Goal: Task Accomplishment & Management: Use online tool/utility

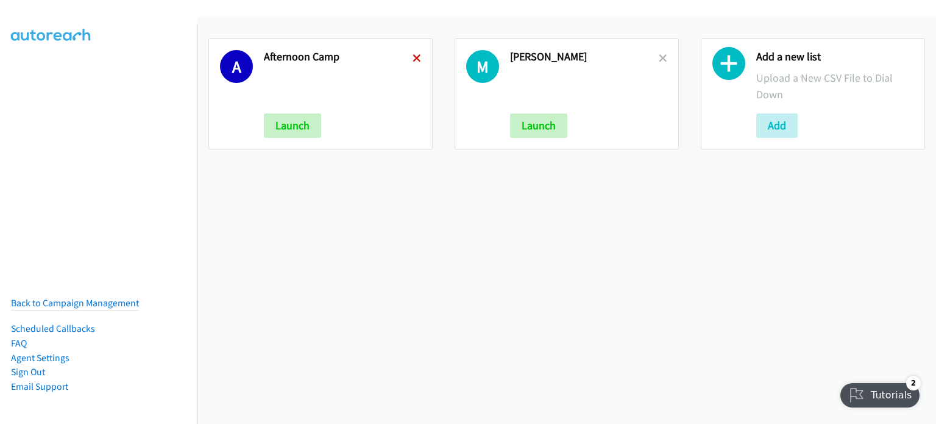
click at [414, 57] on icon at bounding box center [417, 59] width 9 height 9
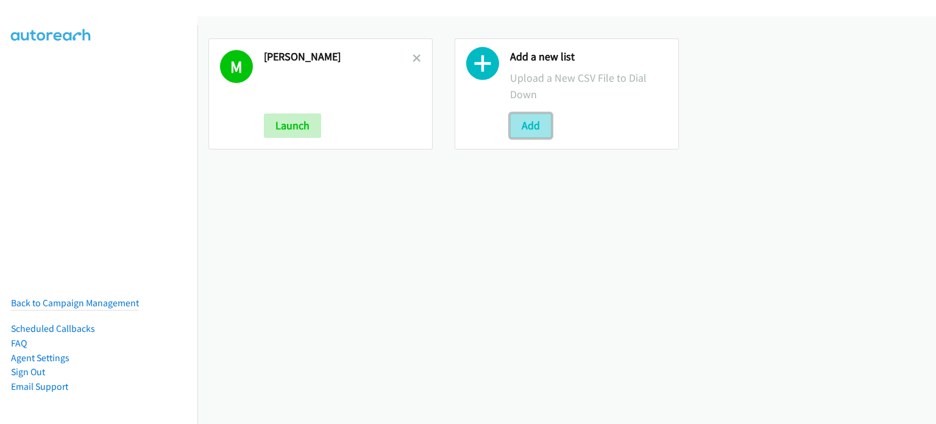
click at [536, 123] on button "Add" at bounding box center [530, 125] width 41 height 24
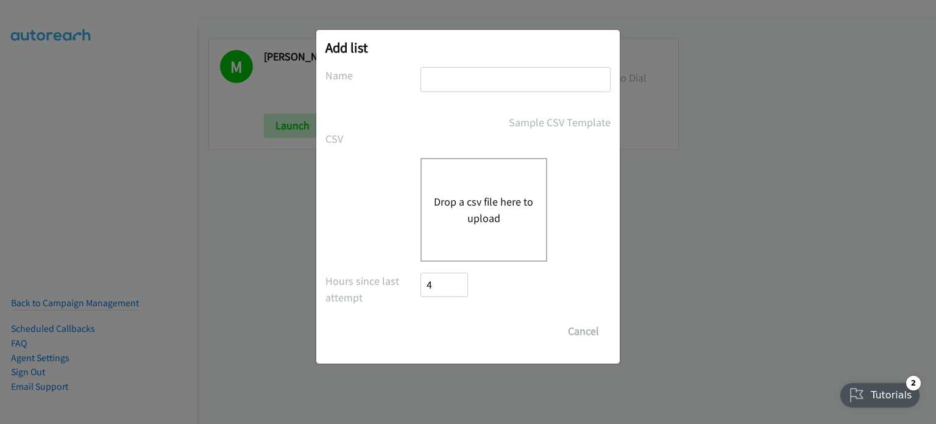
click at [432, 67] on input "text" at bounding box center [516, 79] width 190 height 25
type input "Afternoon Camp"
click at [488, 192] on div "Drop a csv file here to upload" at bounding box center [484, 210] width 127 height 104
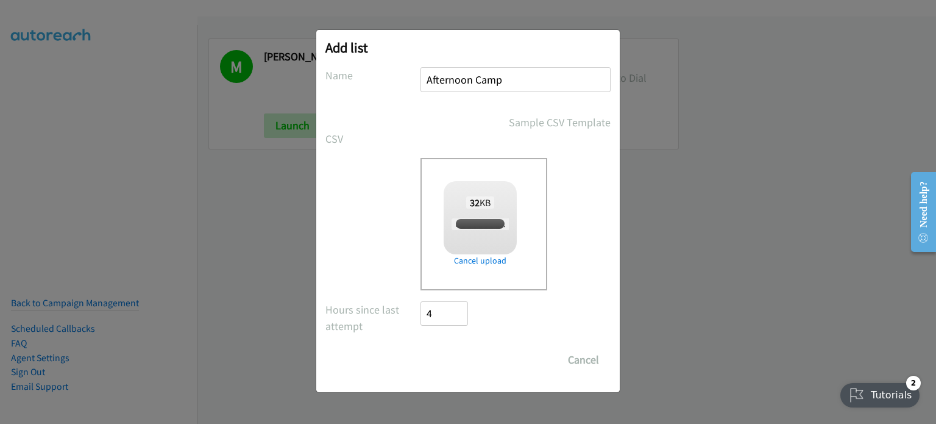
checkbox input "true"
click at [450, 356] on input "Save List" at bounding box center [453, 359] width 64 height 24
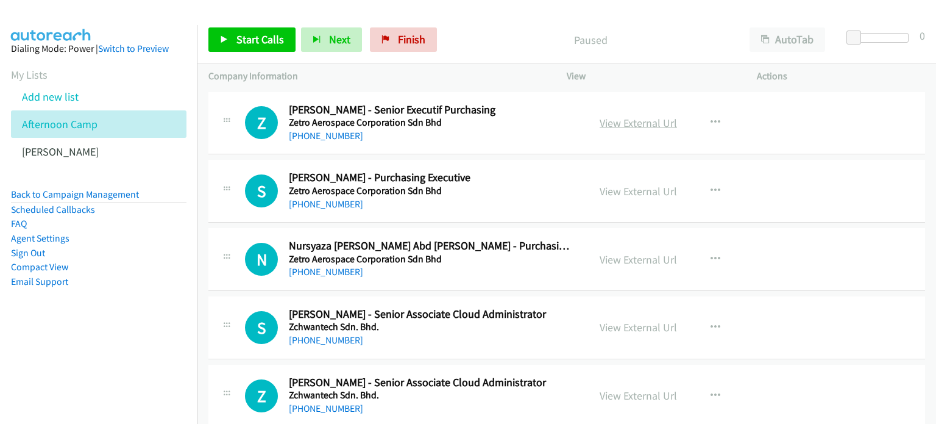
click at [653, 125] on link "View External Url" at bounding box center [638, 123] width 77 height 14
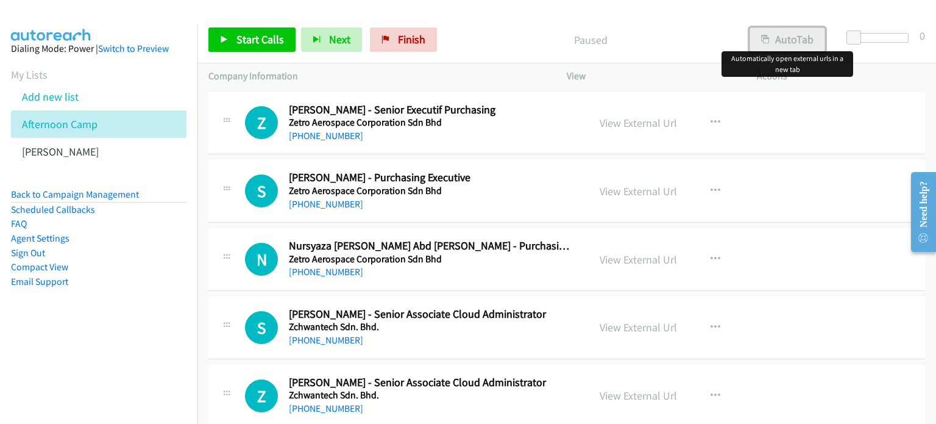
click at [791, 37] on button "AutoTab" at bounding box center [788, 39] width 76 height 24
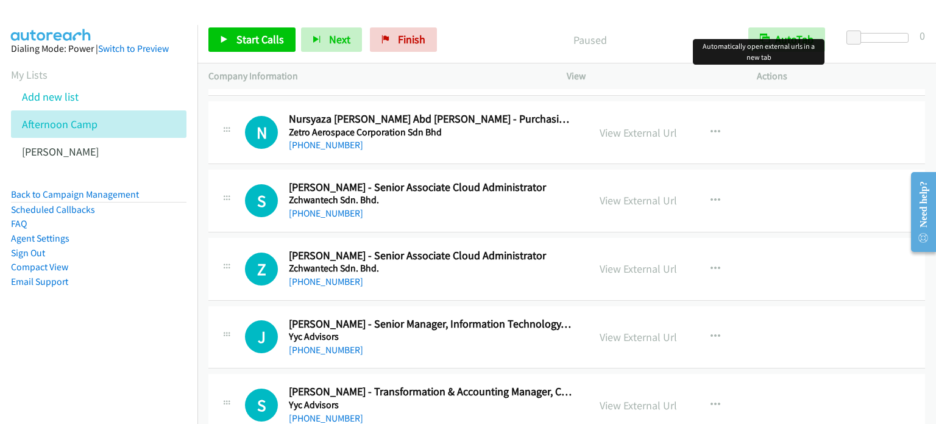
scroll to position [130, 0]
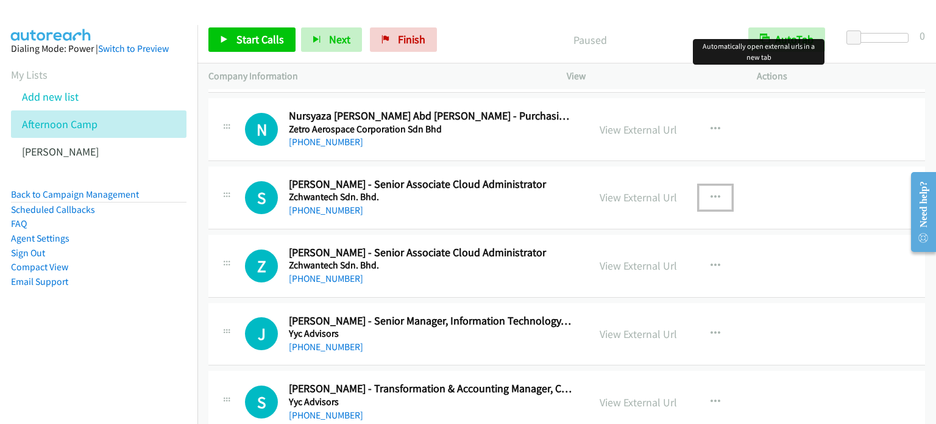
click at [711, 194] on icon "button" at bounding box center [716, 198] width 10 height 10
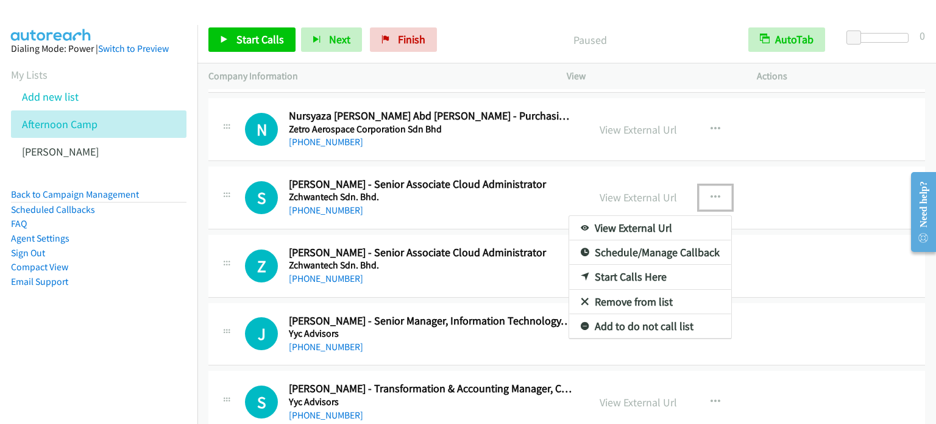
click at [621, 277] on link "Start Calls Here" at bounding box center [650, 277] width 162 height 24
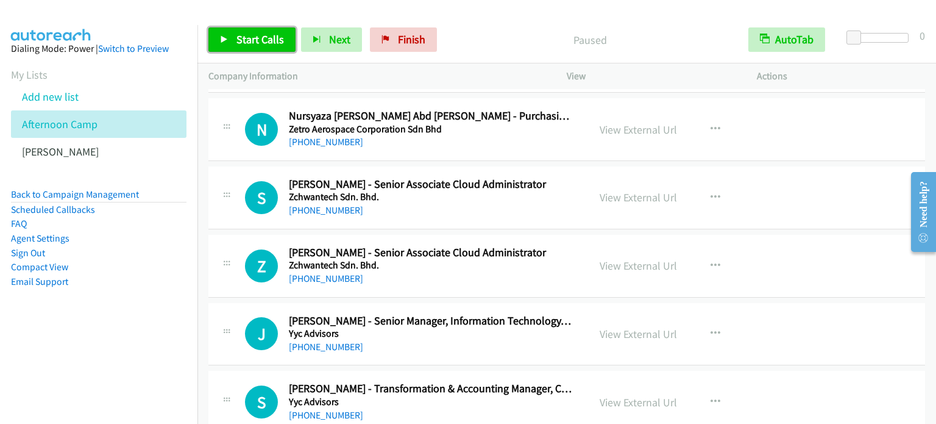
click at [254, 43] on span "Start Calls" at bounding box center [261, 39] width 48 height 14
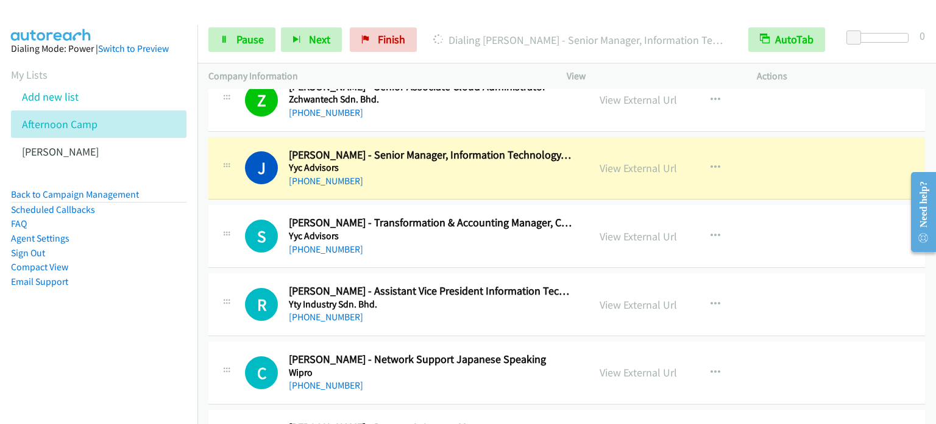
scroll to position [301, 0]
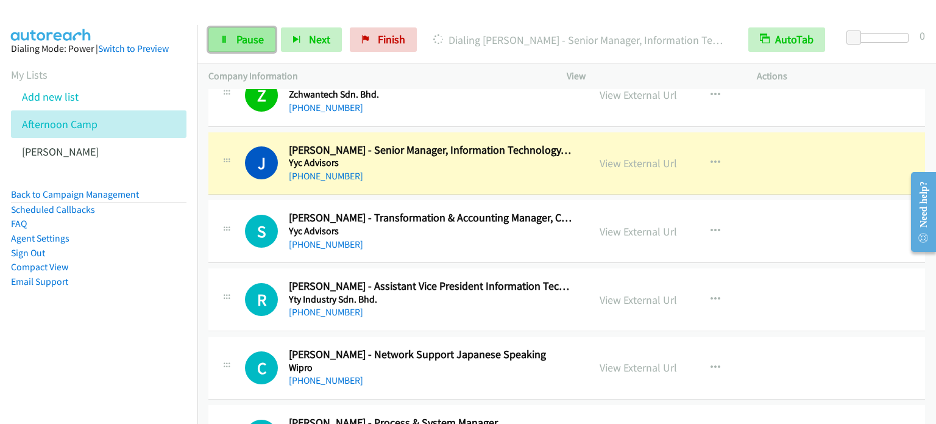
click at [239, 41] on span "Pause" at bounding box center [250, 39] width 27 height 14
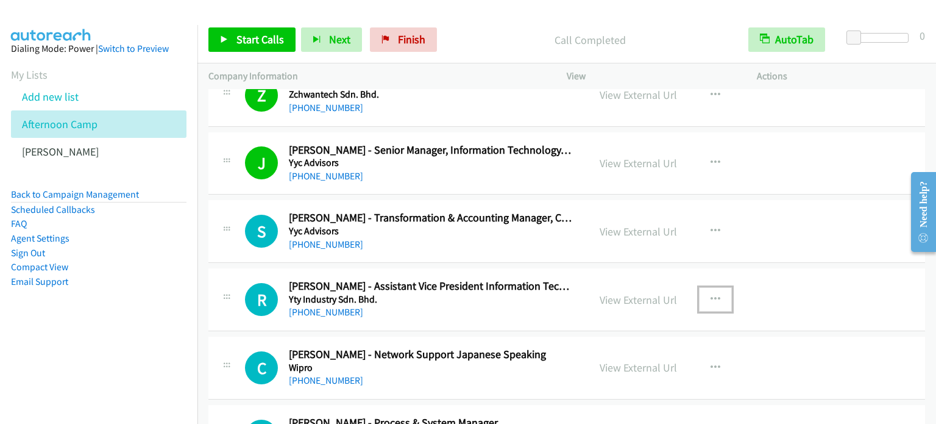
click at [714, 296] on icon "button" at bounding box center [716, 299] width 10 height 10
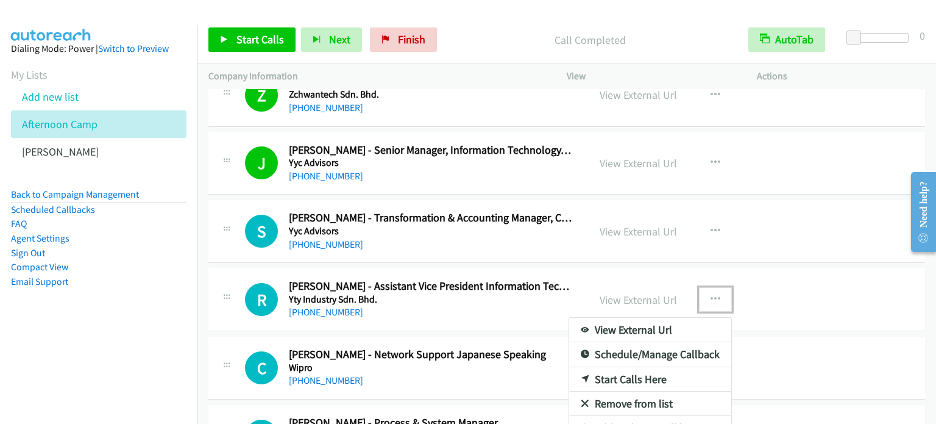
click at [638, 375] on link "Start Calls Here" at bounding box center [650, 379] width 162 height 24
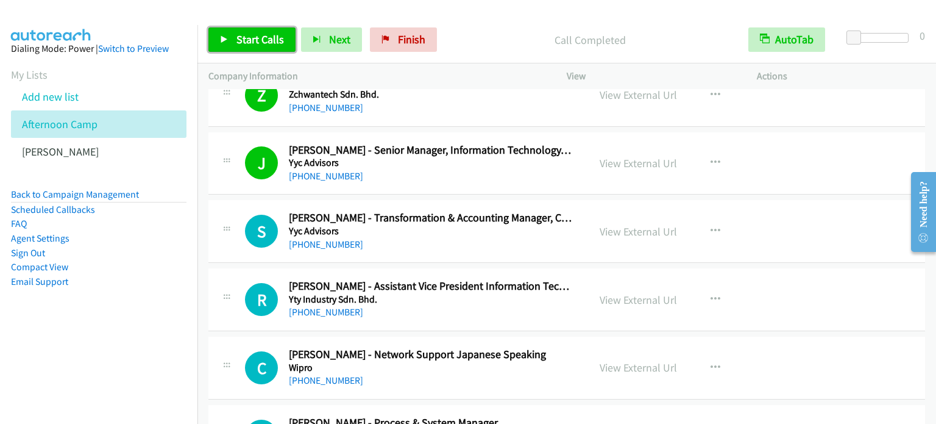
click at [258, 42] on span "Start Calls" at bounding box center [261, 39] width 48 height 14
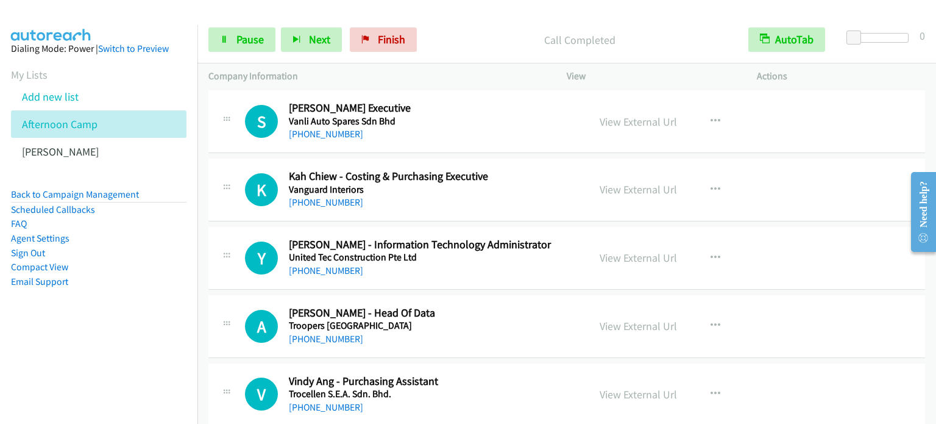
scroll to position [837, 0]
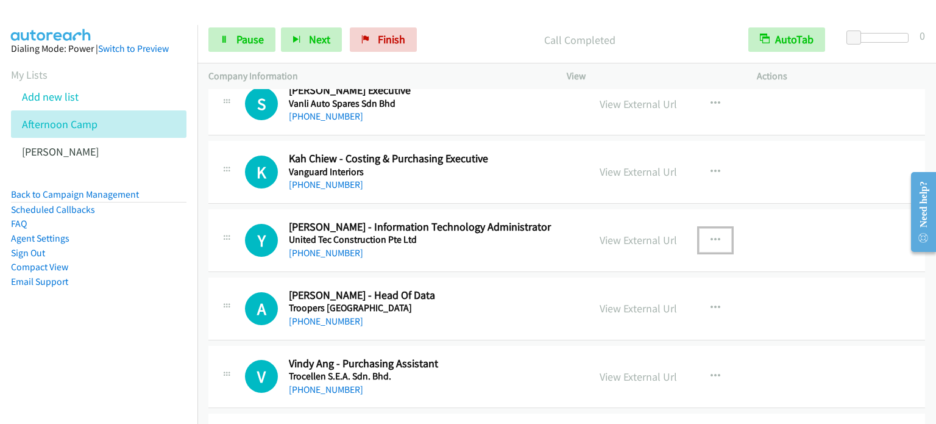
click at [714, 235] on icon "button" at bounding box center [716, 240] width 10 height 10
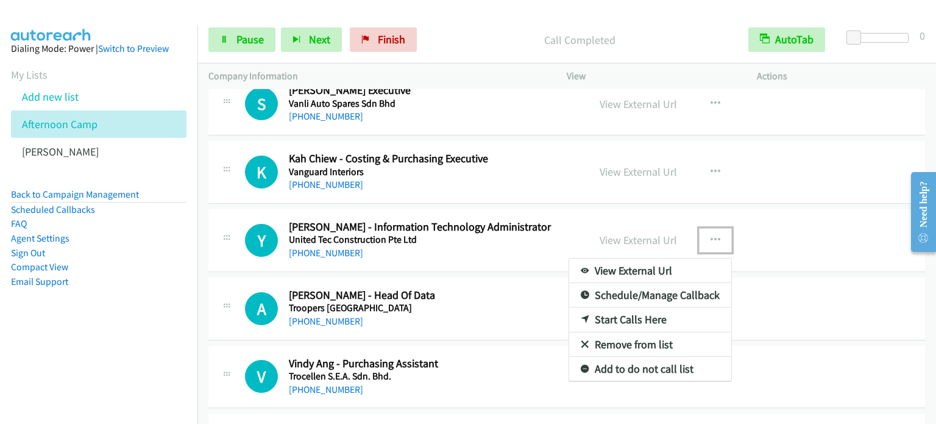
click at [630, 313] on link "Start Calls Here" at bounding box center [650, 319] width 162 height 24
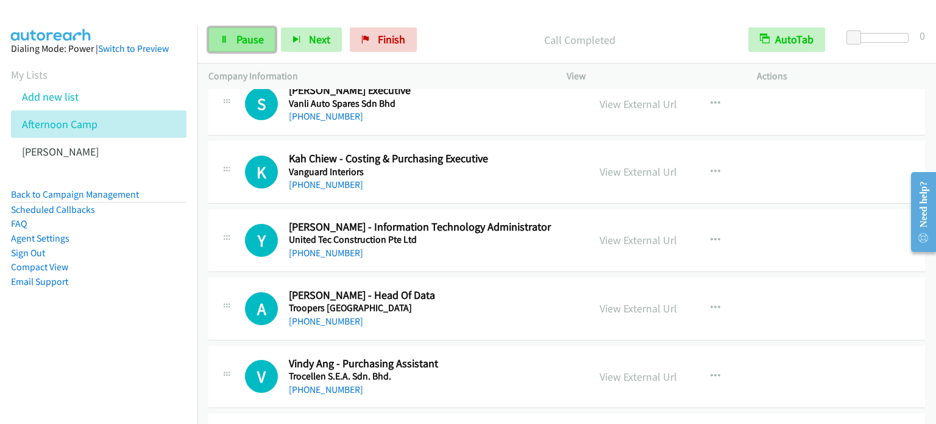
click at [242, 40] on span "Pause" at bounding box center [250, 39] width 27 height 14
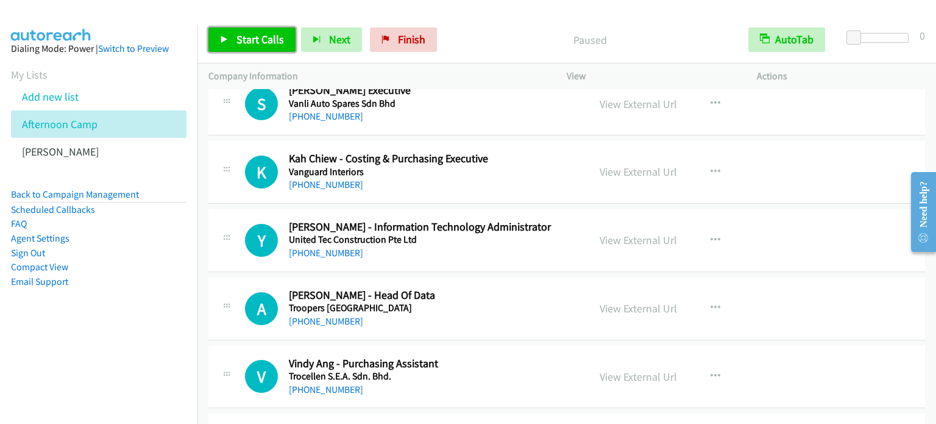
click at [242, 40] on span "Start Calls" at bounding box center [261, 39] width 48 height 14
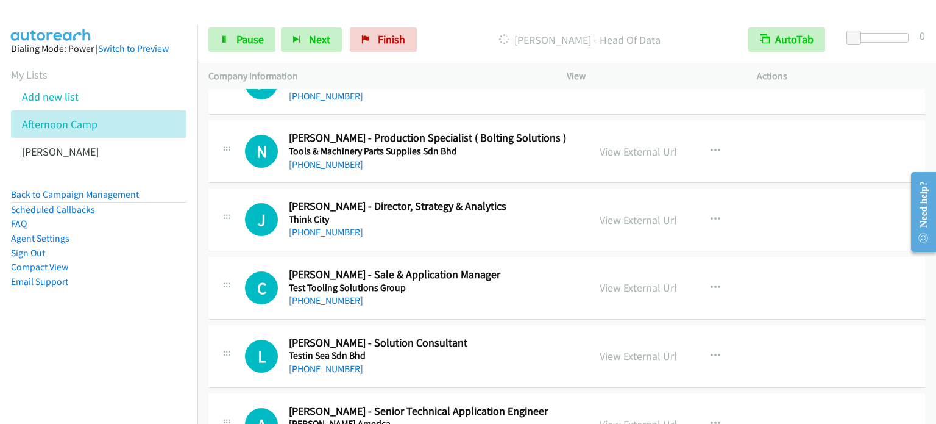
scroll to position [1495, 0]
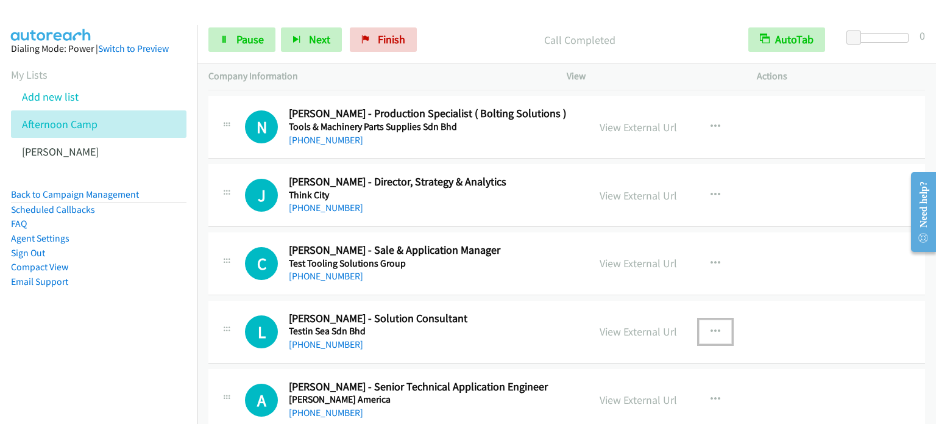
click at [716, 327] on button "button" at bounding box center [715, 331] width 33 height 24
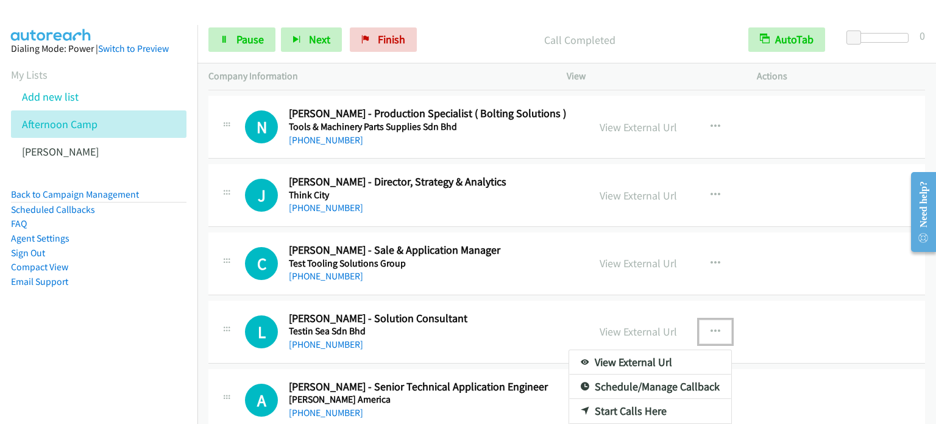
click at [656, 404] on link "Start Calls Here" at bounding box center [650, 411] width 162 height 24
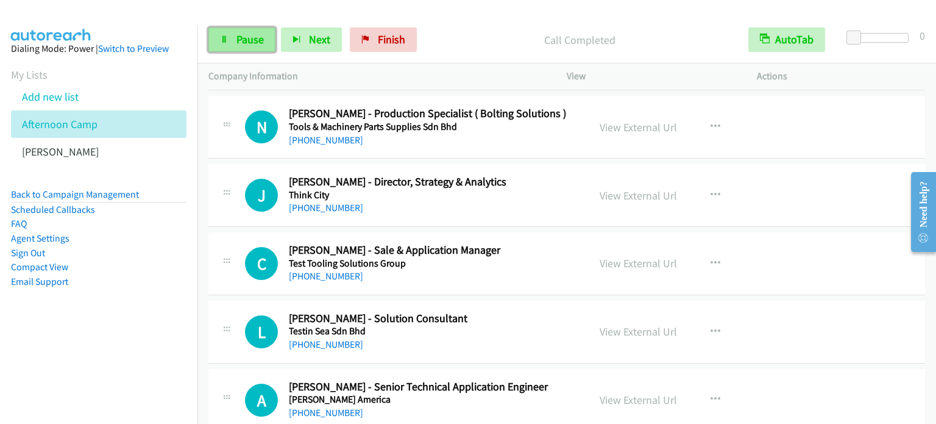
click at [237, 48] on link "Pause" at bounding box center [241, 39] width 67 height 24
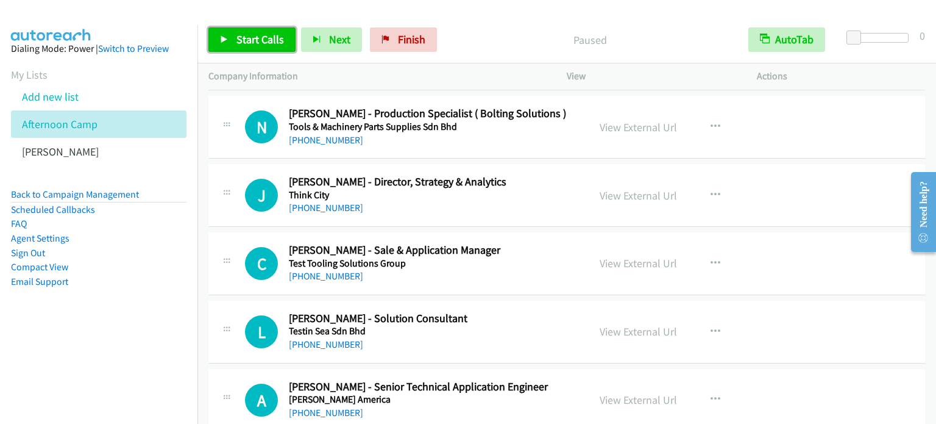
click at [237, 48] on link "Start Calls" at bounding box center [251, 39] width 87 height 24
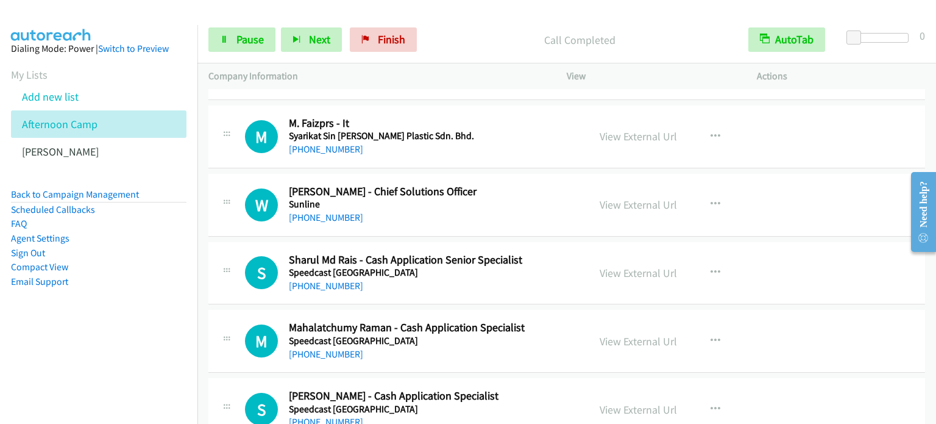
scroll to position [2032, 0]
click at [713, 199] on icon "button" at bounding box center [716, 204] width 10 height 10
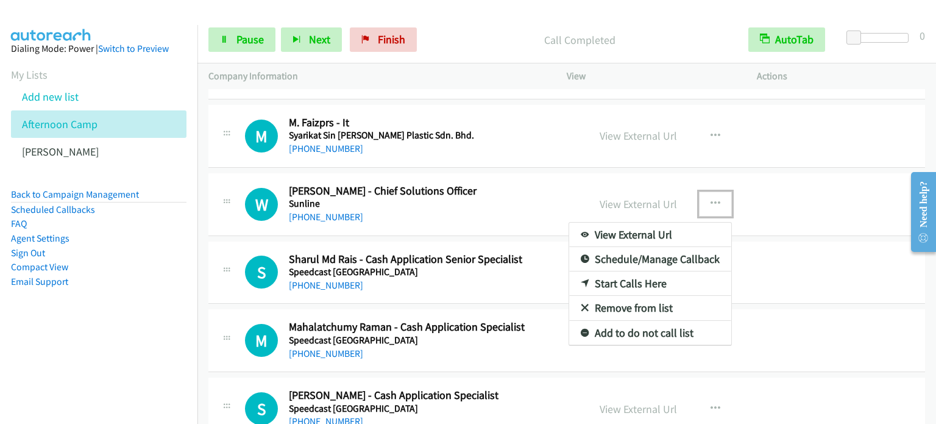
click at [627, 280] on link "Start Calls Here" at bounding box center [650, 283] width 162 height 24
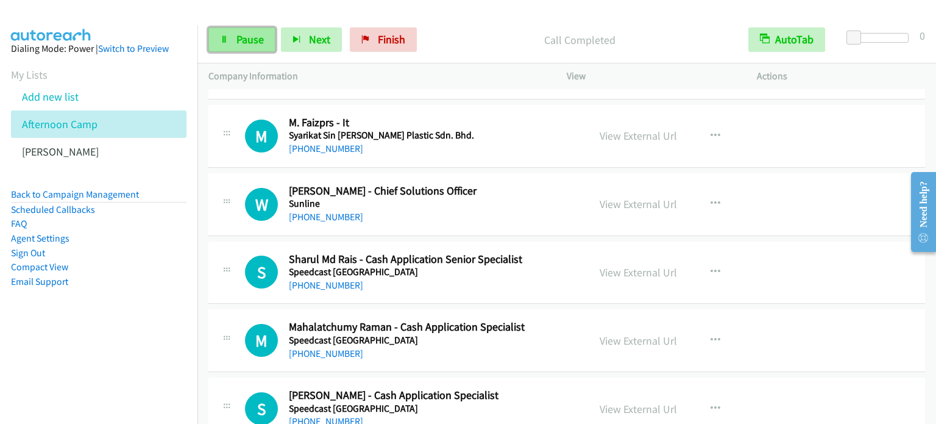
click at [222, 34] on link "Pause" at bounding box center [241, 39] width 67 height 24
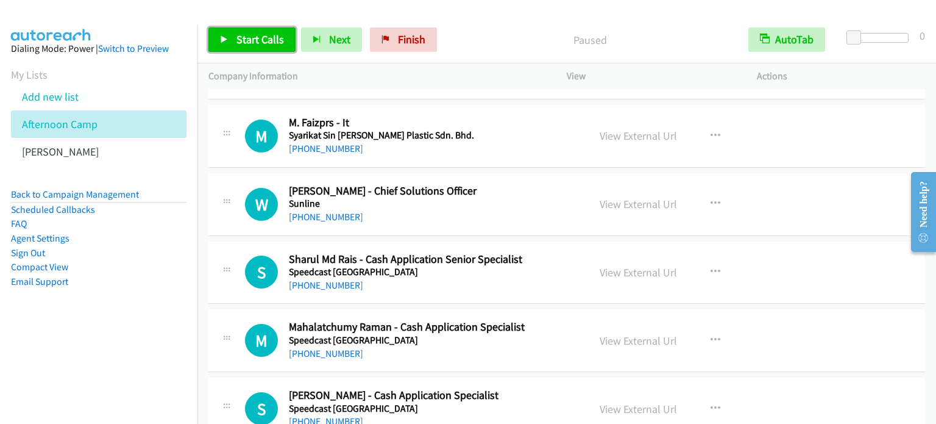
click at [222, 34] on link "Start Calls" at bounding box center [251, 39] width 87 height 24
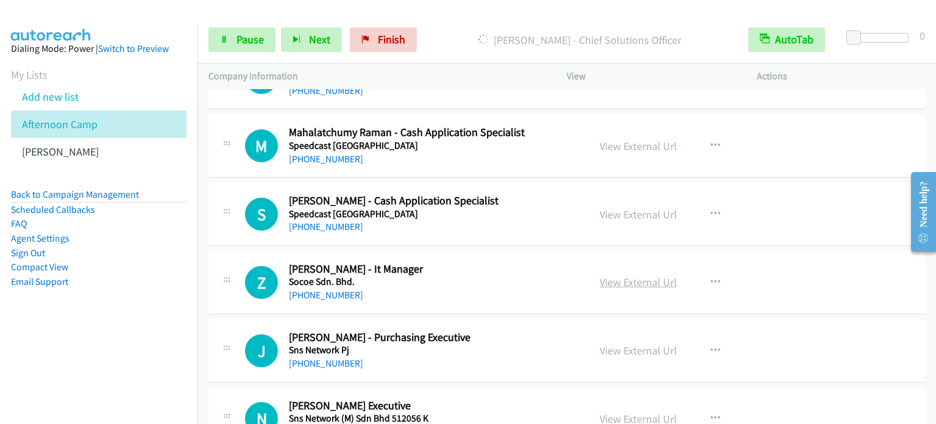
scroll to position [2227, 0]
click at [713, 277] on icon "button" at bounding box center [716, 282] width 10 height 10
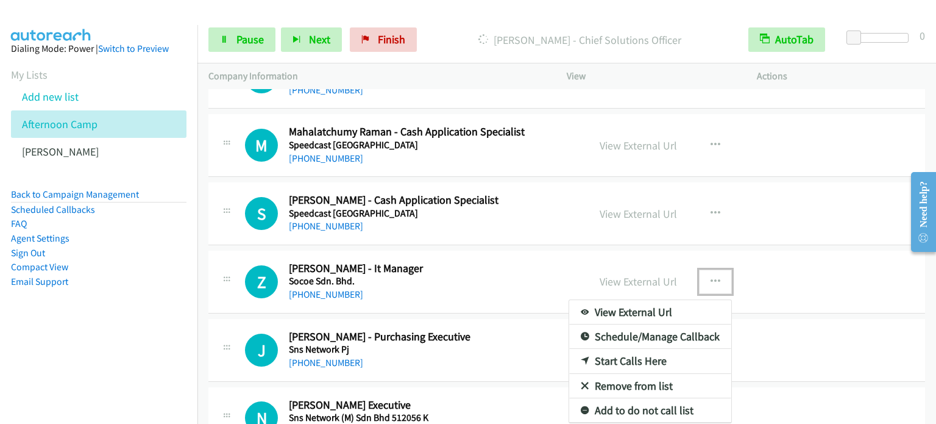
click at [653, 354] on link "Start Calls Here" at bounding box center [650, 361] width 162 height 24
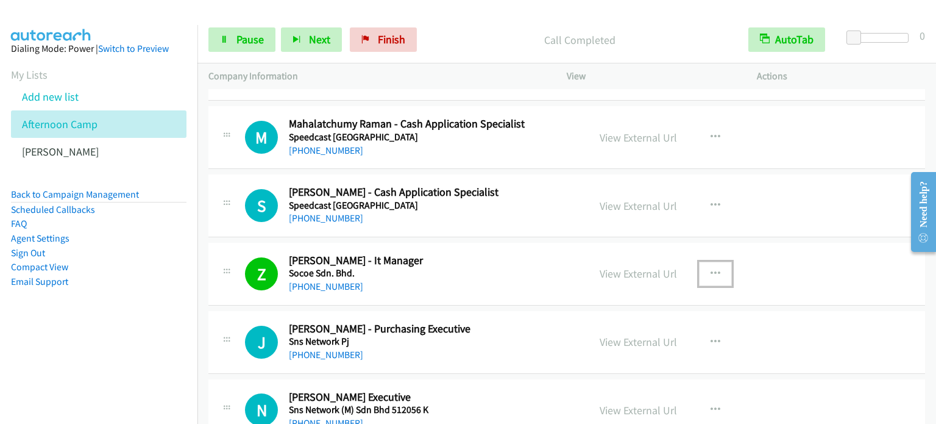
scroll to position [2478, 0]
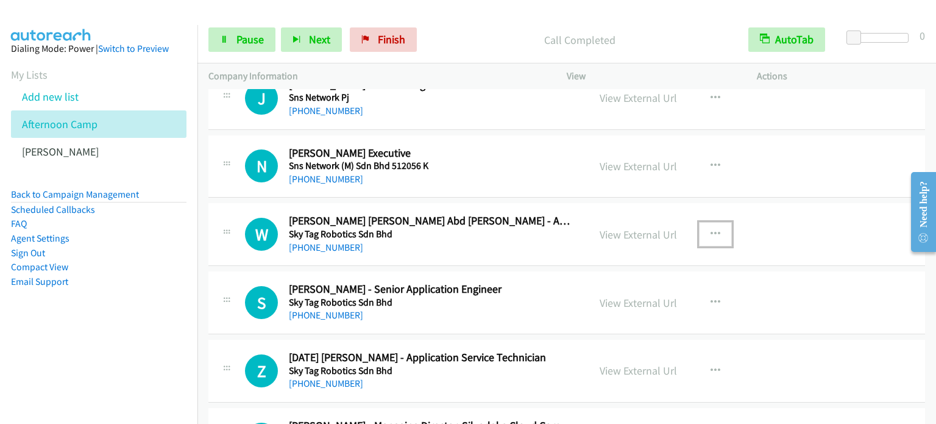
click at [714, 229] on icon "button" at bounding box center [716, 234] width 10 height 10
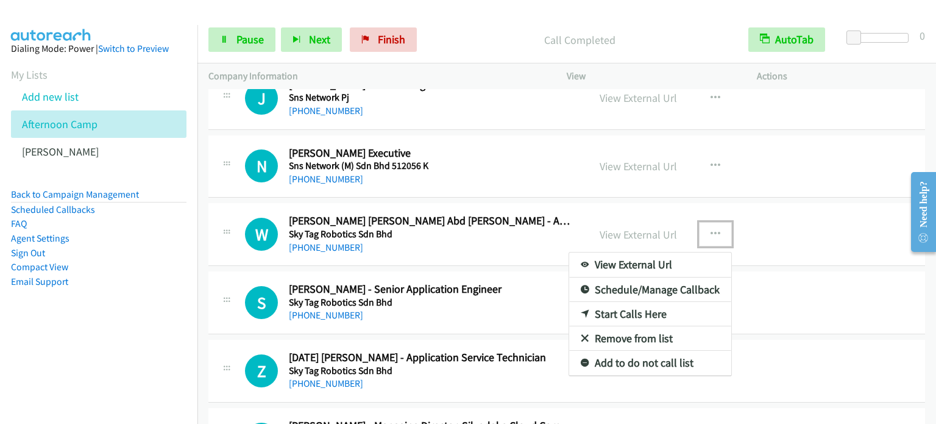
click at [653, 305] on link "Start Calls Here" at bounding box center [650, 314] width 162 height 24
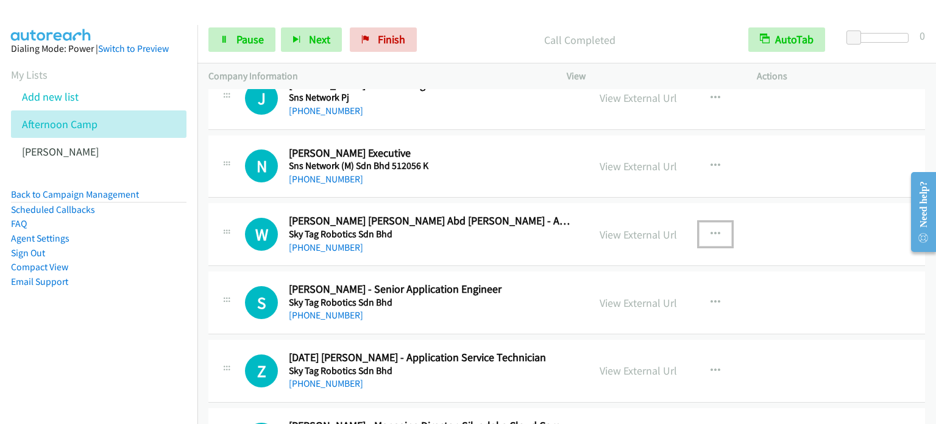
click at [712, 229] on icon "button" at bounding box center [716, 234] width 10 height 10
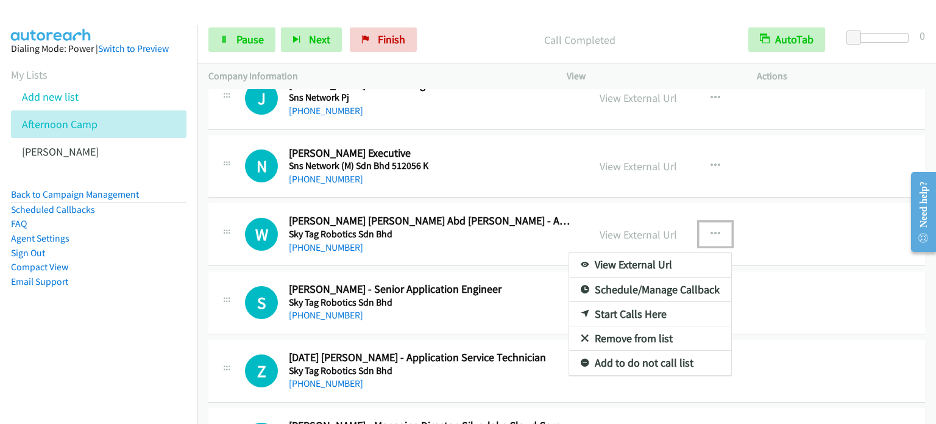
click at [636, 307] on link "Start Calls Here" at bounding box center [650, 314] width 162 height 24
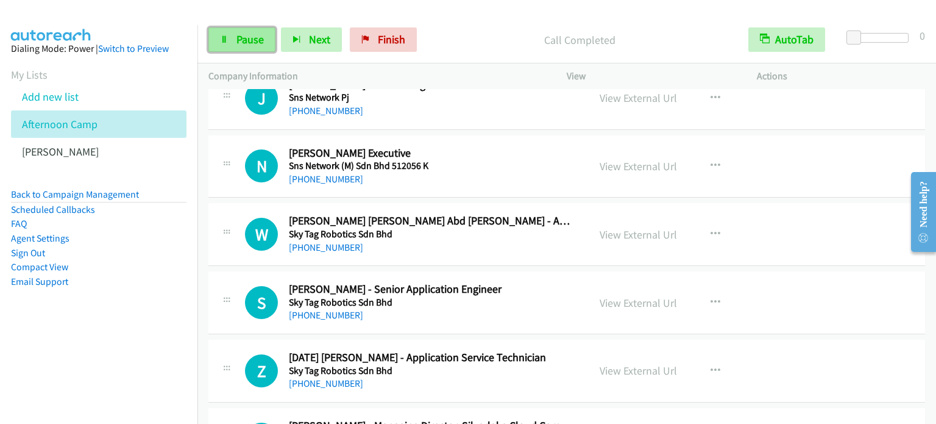
click at [258, 43] on span "Pause" at bounding box center [250, 39] width 27 height 14
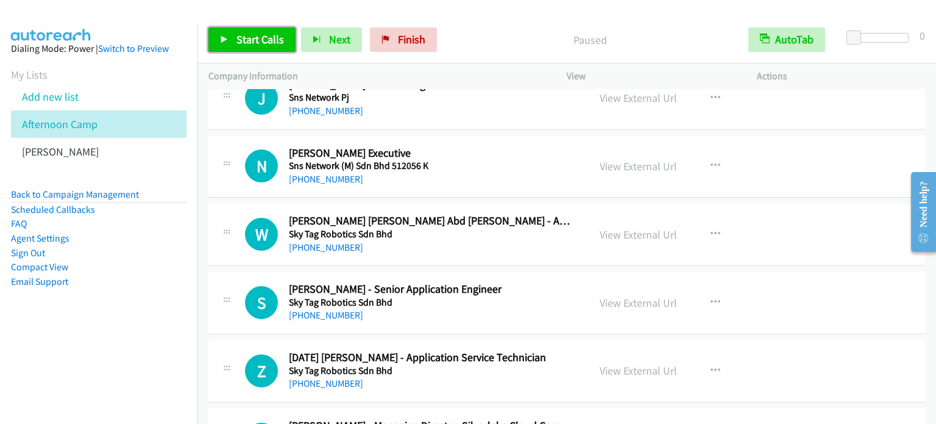
click at [258, 43] on span "Start Calls" at bounding box center [261, 39] width 48 height 14
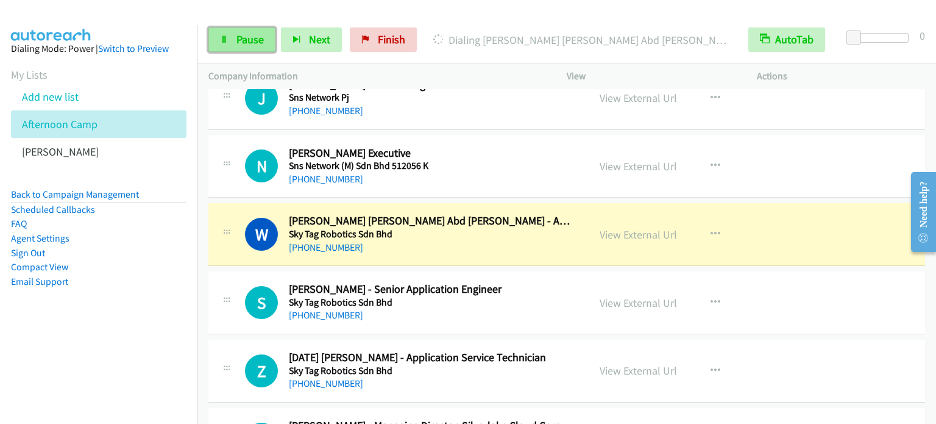
click at [232, 38] on link "Pause" at bounding box center [241, 39] width 67 height 24
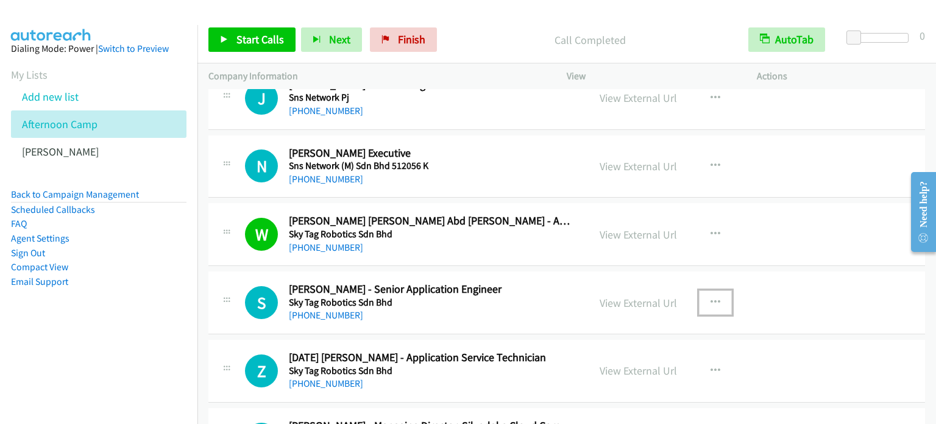
click at [716, 293] on button "button" at bounding box center [715, 302] width 33 height 24
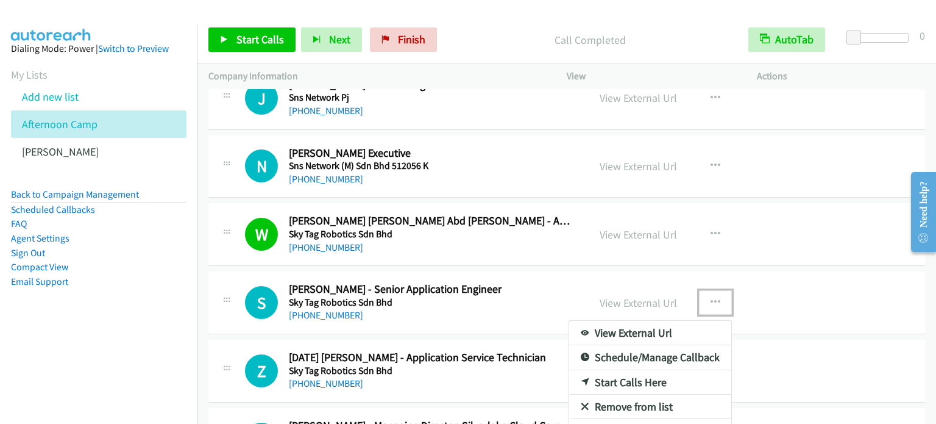
click at [635, 370] on link "Start Calls Here" at bounding box center [650, 382] width 162 height 24
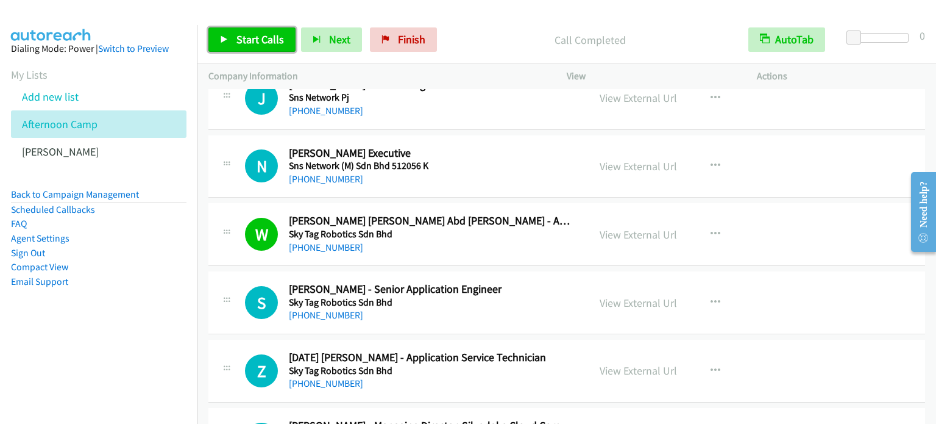
click at [262, 42] on span "Start Calls" at bounding box center [261, 39] width 48 height 14
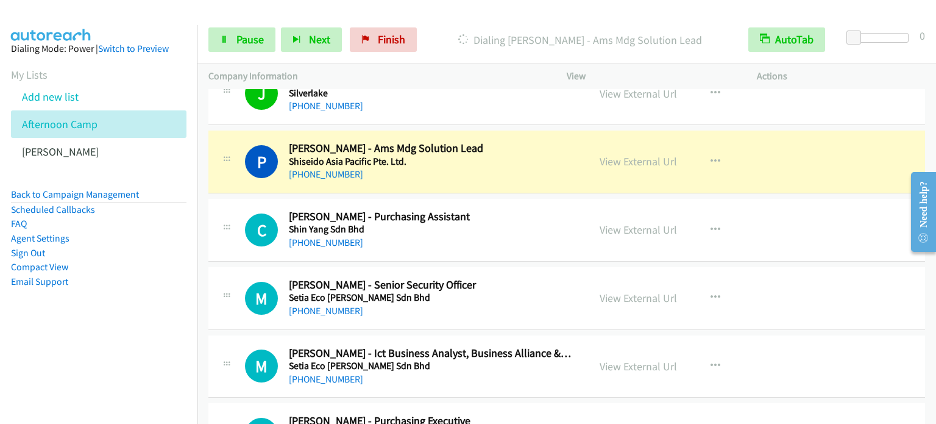
scroll to position [3039, 0]
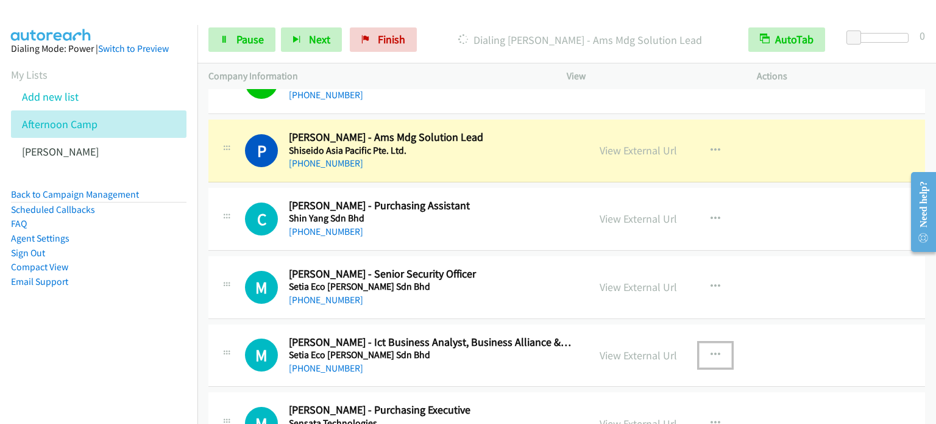
click at [711, 350] on icon "button" at bounding box center [716, 355] width 10 height 10
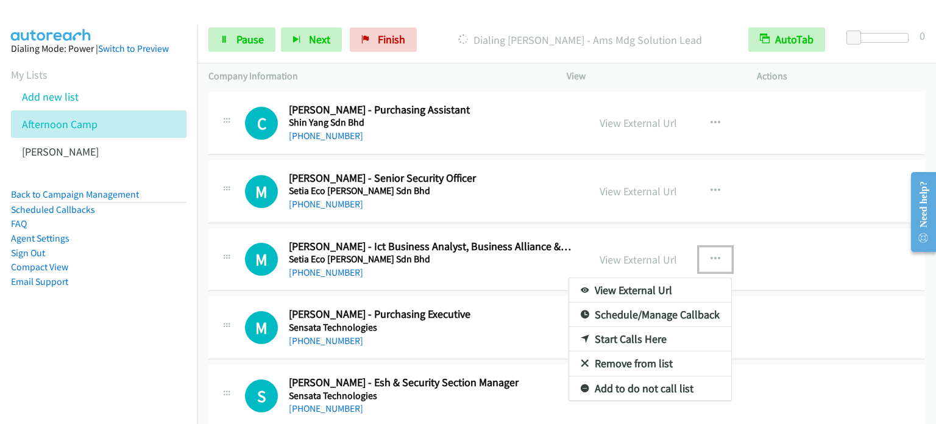
scroll to position [3137, 0]
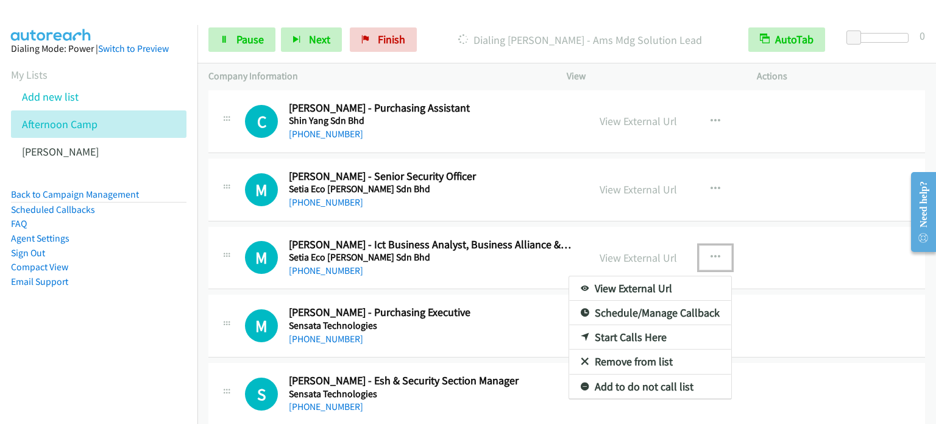
click at [632, 335] on link "Start Calls Here" at bounding box center [650, 337] width 162 height 24
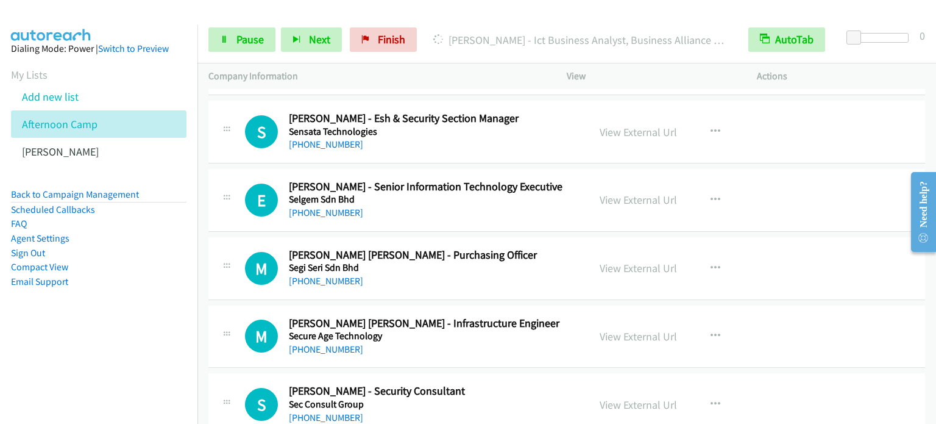
scroll to position [3405, 0]
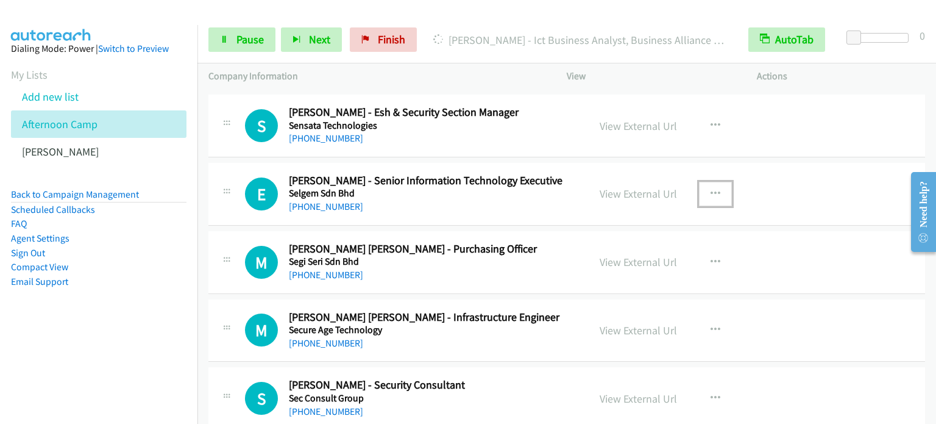
click at [714, 189] on icon "button" at bounding box center [716, 194] width 10 height 10
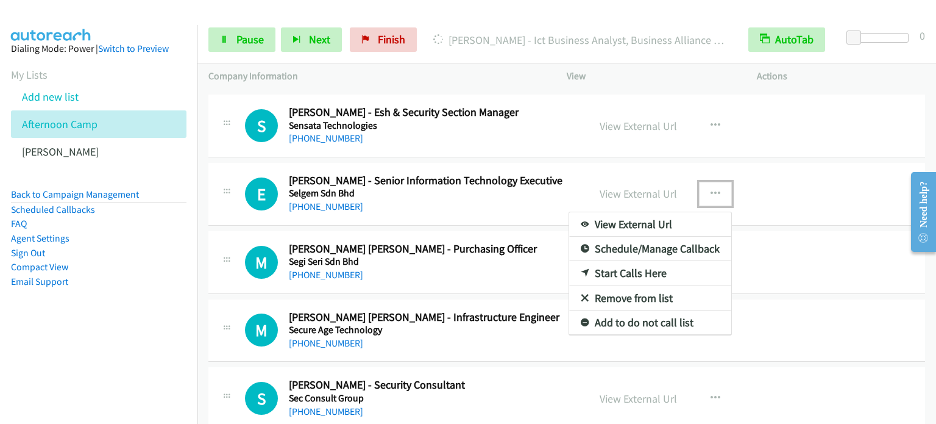
click at [630, 263] on link "Start Calls Here" at bounding box center [650, 273] width 162 height 24
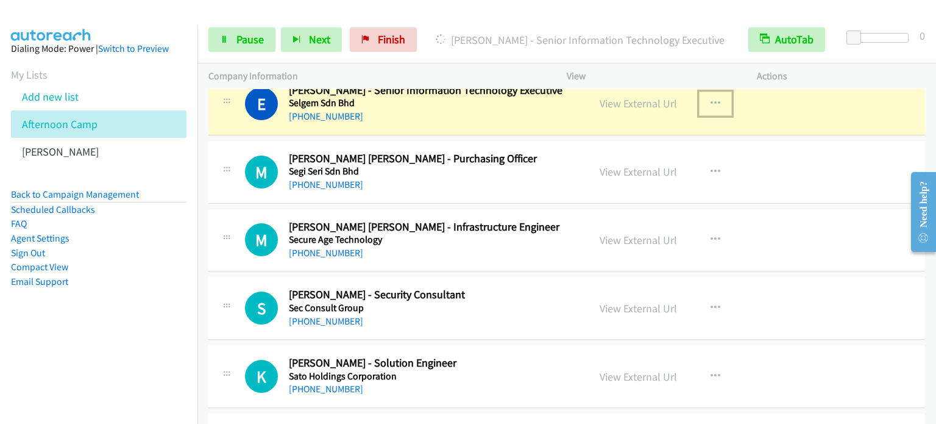
scroll to position [3502, 0]
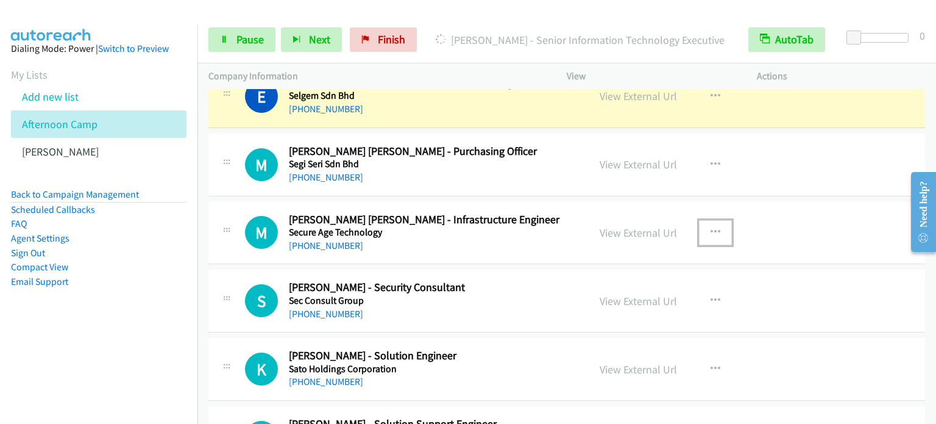
click at [704, 227] on button "button" at bounding box center [715, 232] width 33 height 24
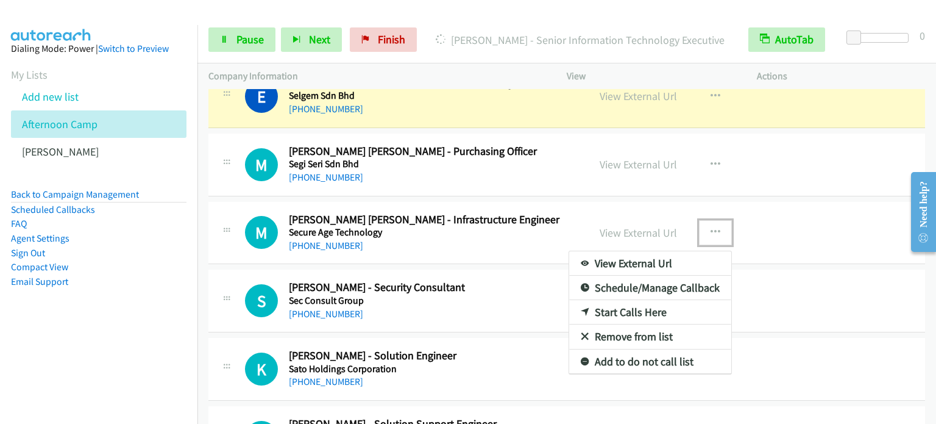
click at [625, 305] on link "Start Calls Here" at bounding box center [650, 312] width 162 height 24
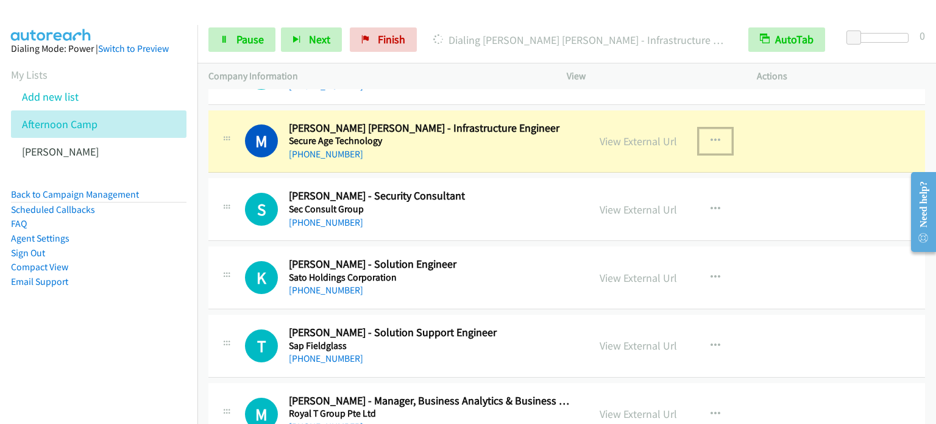
scroll to position [3600, 0]
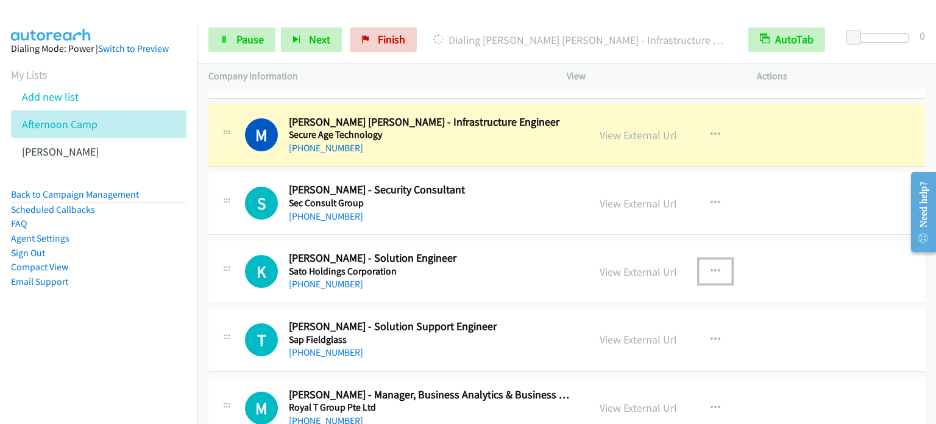
click at [712, 266] on icon "button" at bounding box center [716, 271] width 10 height 10
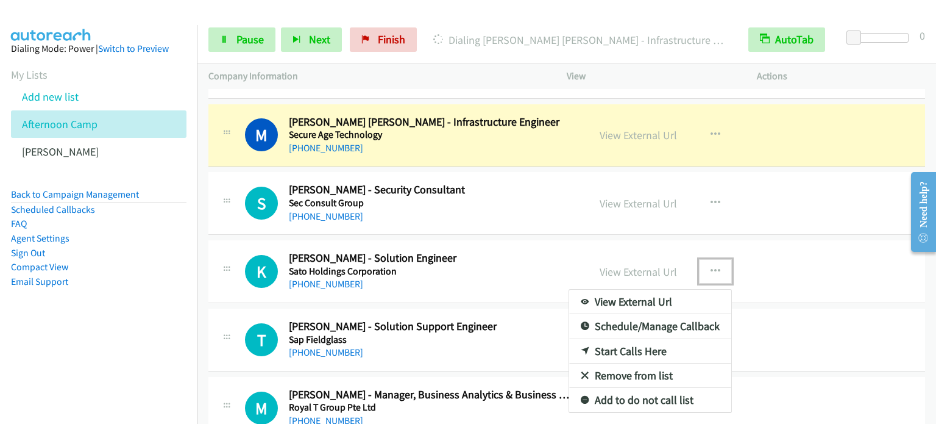
click at [644, 341] on link "Start Calls Here" at bounding box center [650, 351] width 162 height 24
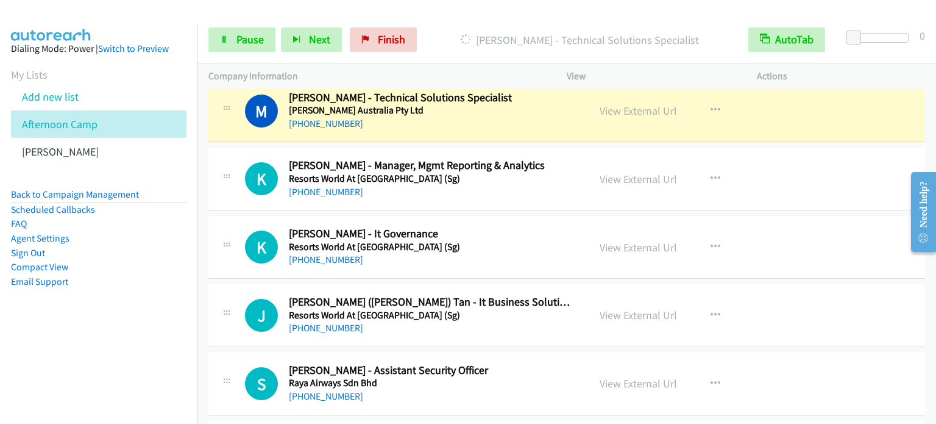
scroll to position [3966, 0]
click at [714, 241] on icon "button" at bounding box center [716, 246] width 10 height 10
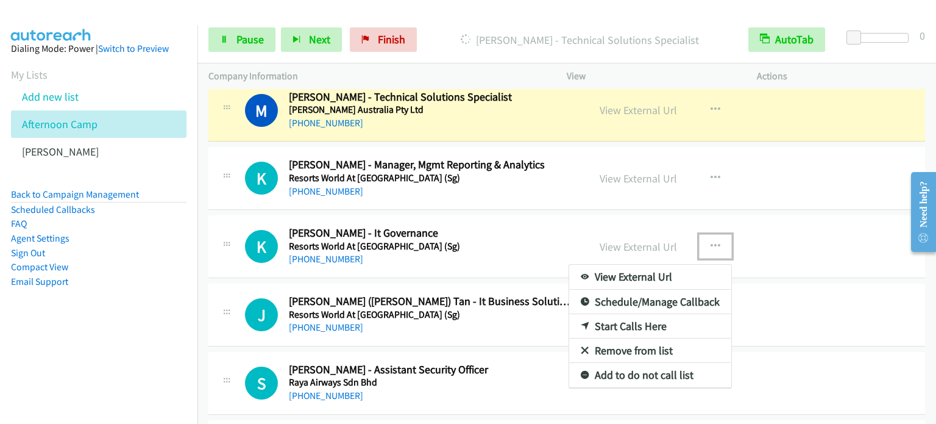
click at [646, 318] on link "Start Calls Here" at bounding box center [650, 326] width 162 height 24
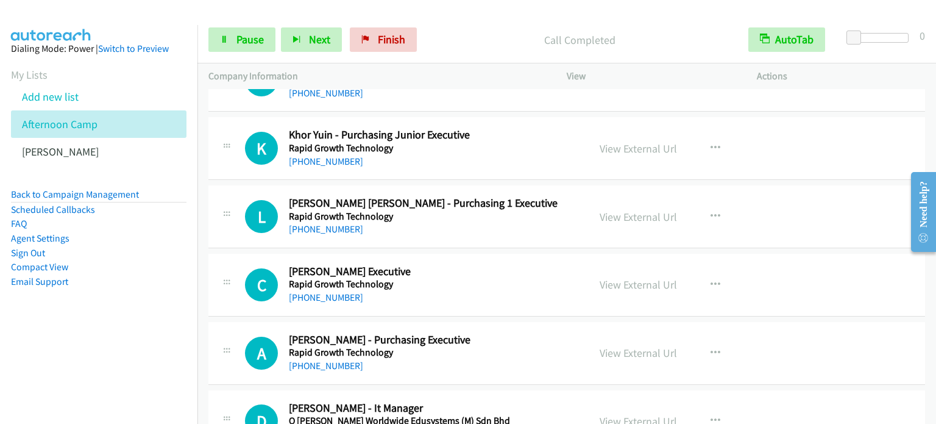
scroll to position [4648, 0]
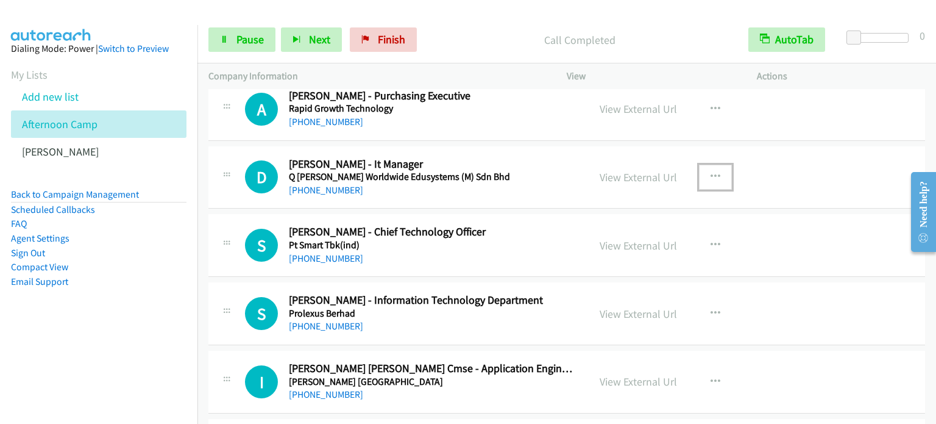
click at [711, 172] on icon "button" at bounding box center [716, 177] width 10 height 10
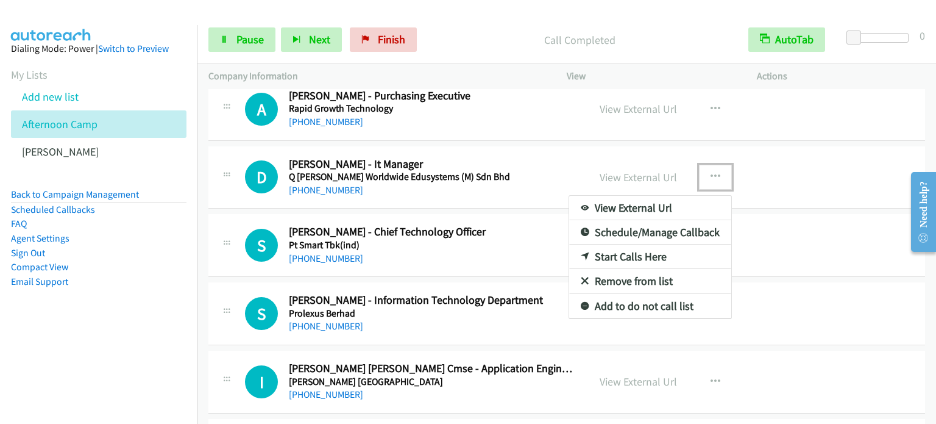
click at [641, 244] on link "Start Calls Here" at bounding box center [650, 256] width 162 height 24
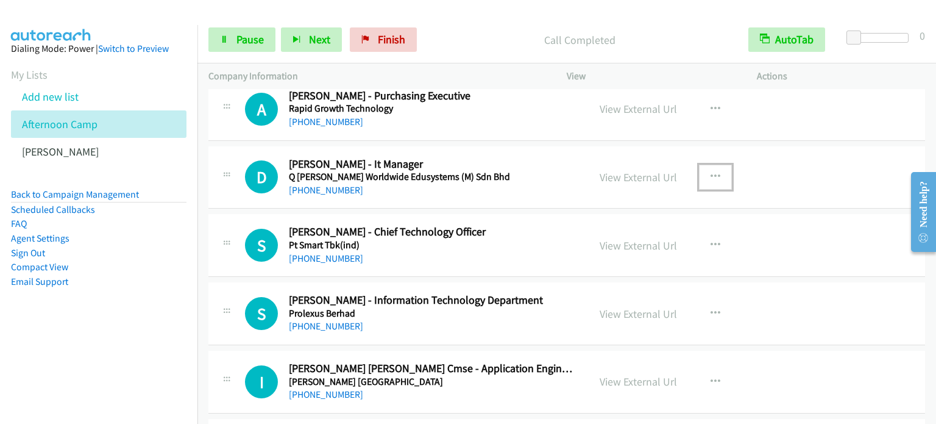
click at [716, 170] on button "button" at bounding box center [715, 177] width 33 height 24
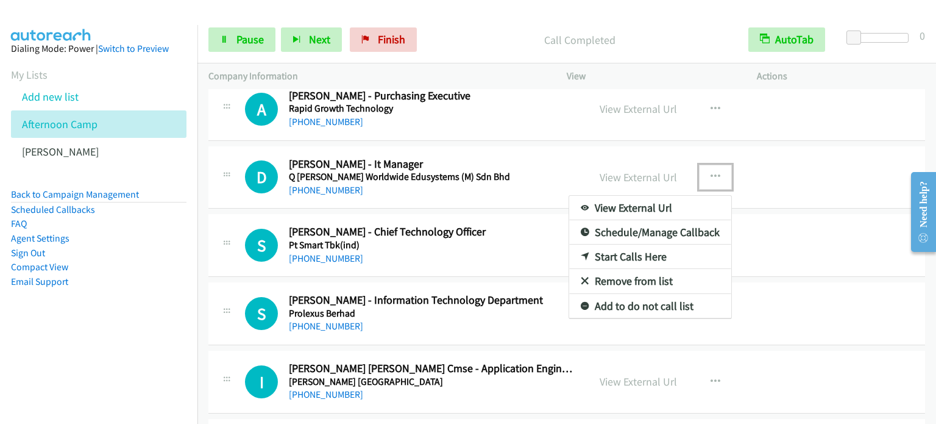
click at [628, 249] on link "Start Calls Here" at bounding box center [650, 256] width 162 height 24
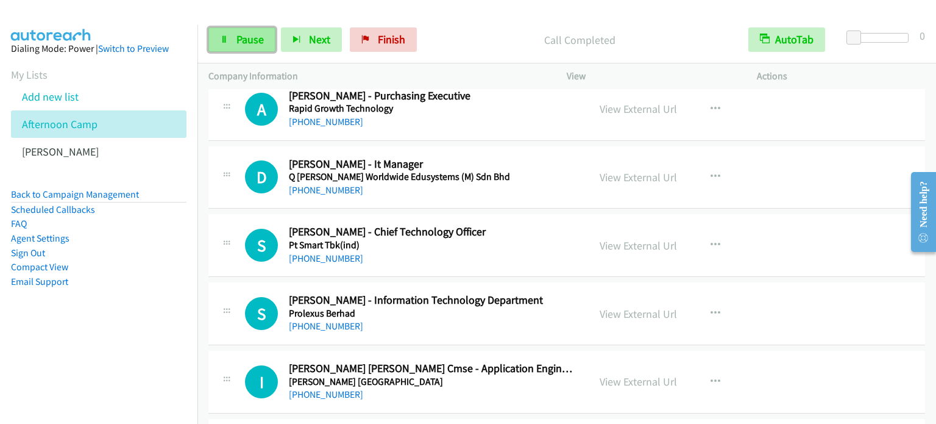
click at [245, 46] on link "Pause" at bounding box center [241, 39] width 67 height 24
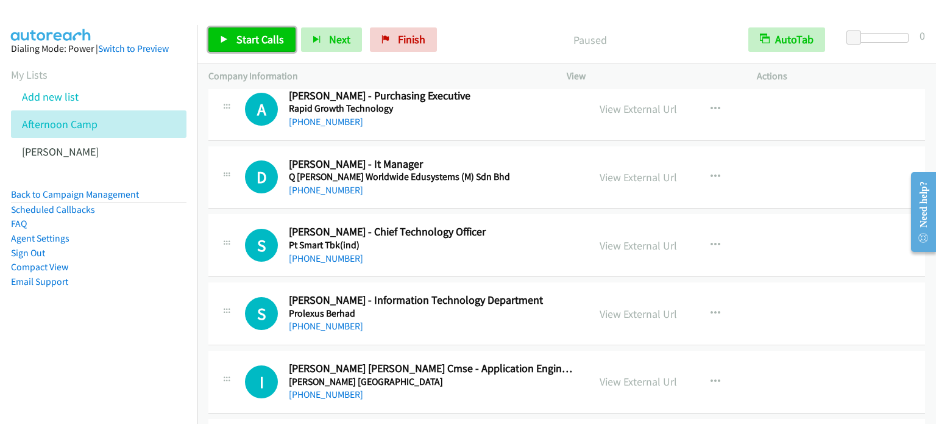
click at [264, 38] on span "Start Calls" at bounding box center [261, 39] width 48 height 14
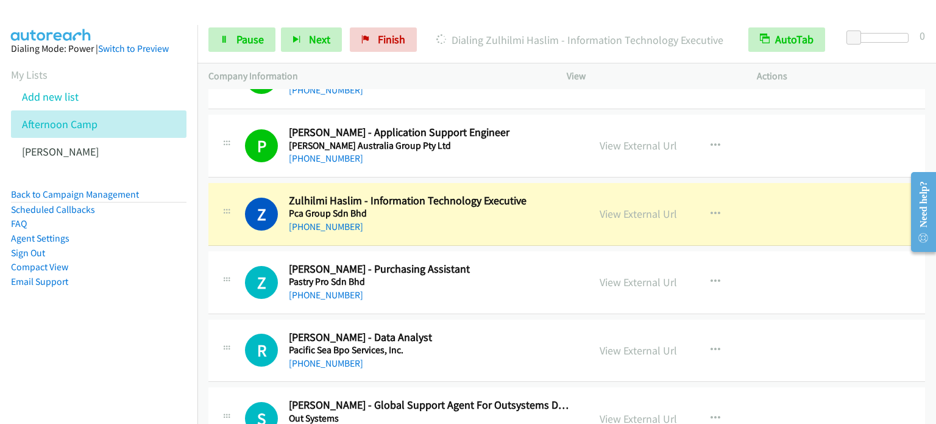
scroll to position [5249, 0]
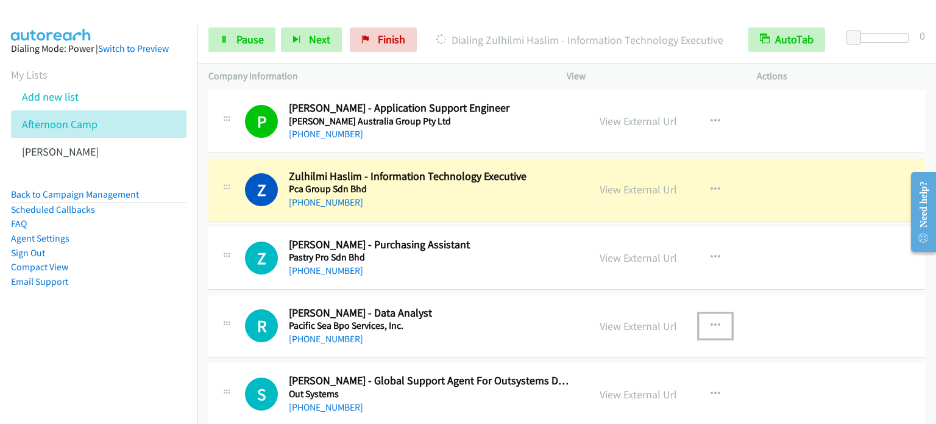
click at [714, 321] on icon "button" at bounding box center [716, 326] width 10 height 10
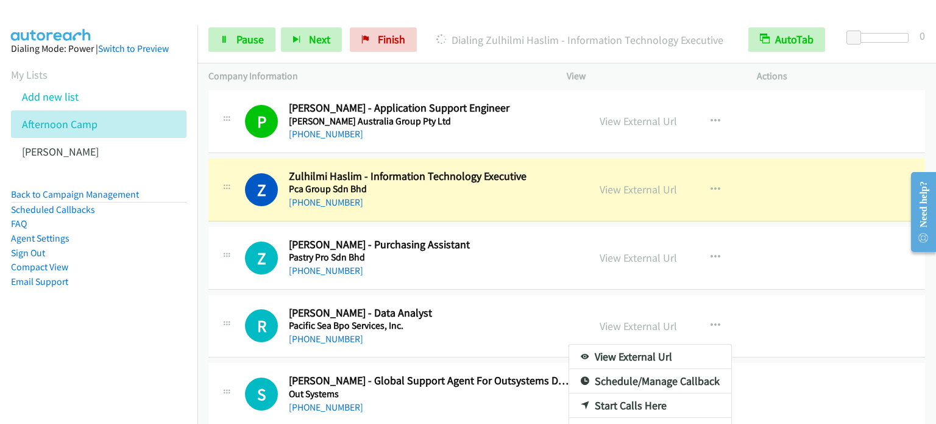
click at [631, 393] on link "Start Calls Here" at bounding box center [650, 405] width 162 height 24
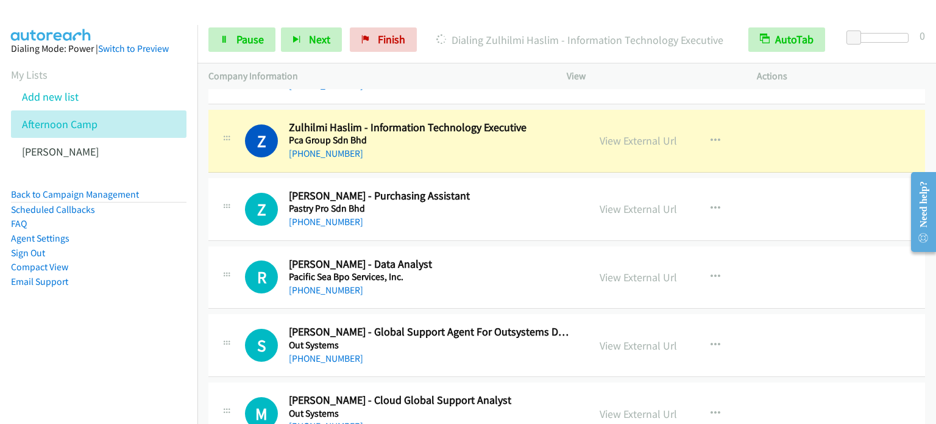
scroll to position [5323, 0]
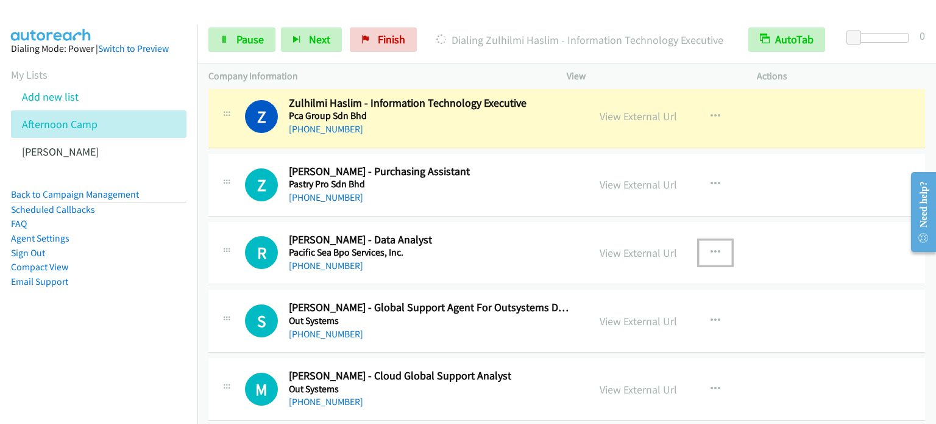
click at [714, 247] on icon "button" at bounding box center [716, 252] width 10 height 10
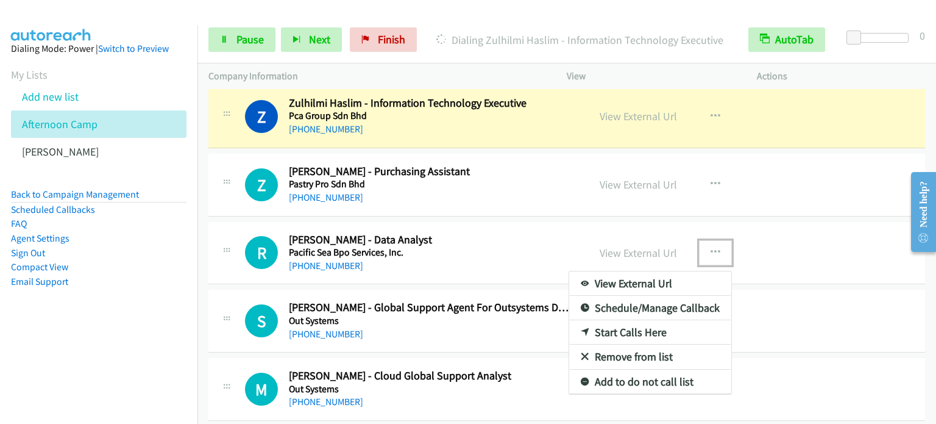
click at [632, 320] on link "Start Calls Here" at bounding box center [650, 332] width 162 height 24
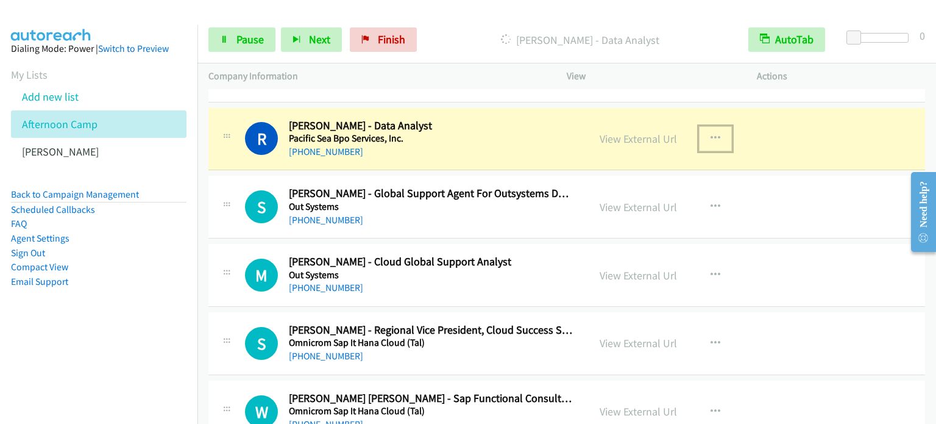
scroll to position [5444, 0]
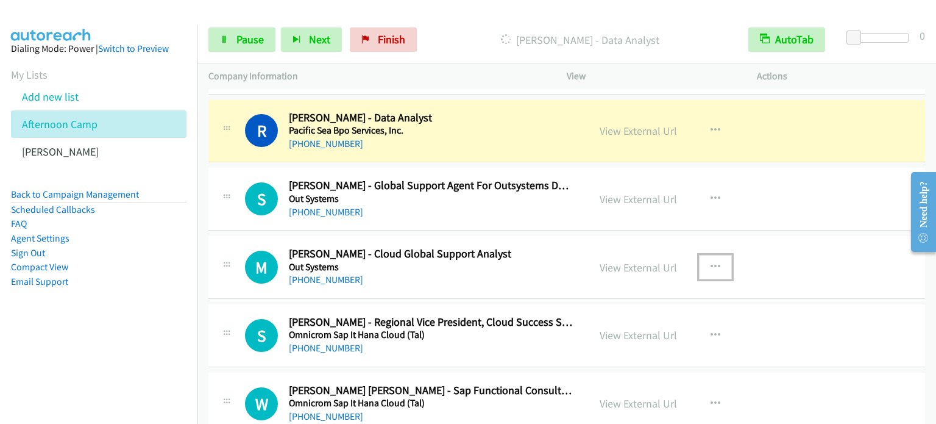
click at [712, 262] on icon "button" at bounding box center [716, 267] width 10 height 10
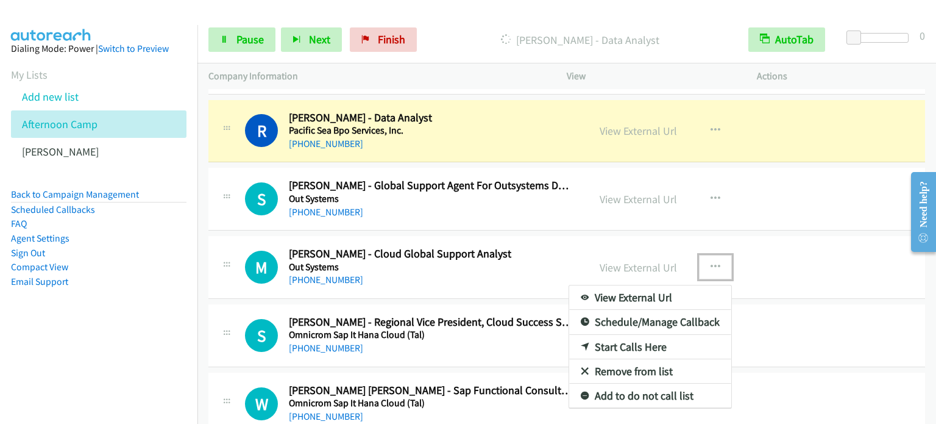
click at [639, 341] on link "Start Calls Here" at bounding box center [650, 347] width 162 height 24
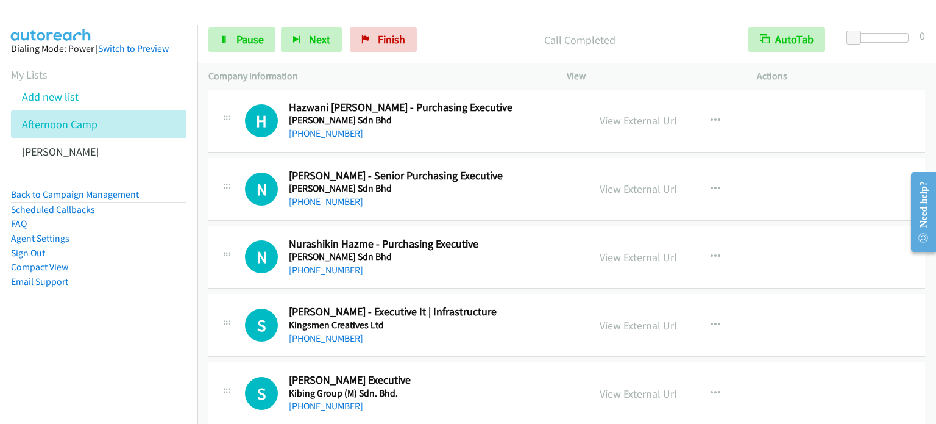
scroll to position [6761, 0]
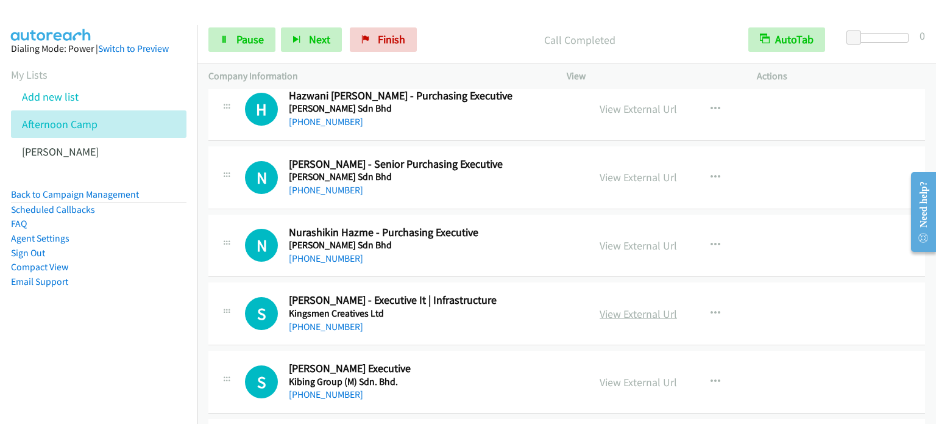
click at [657, 307] on link "View External Url" at bounding box center [638, 314] width 77 height 14
click at [237, 39] on span "Pause" at bounding box center [250, 39] width 27 height 14
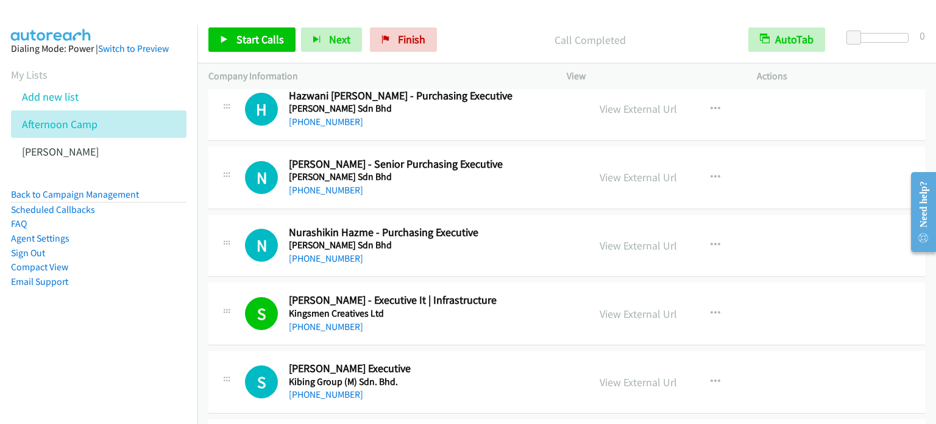
scroll to position [7005, 0]
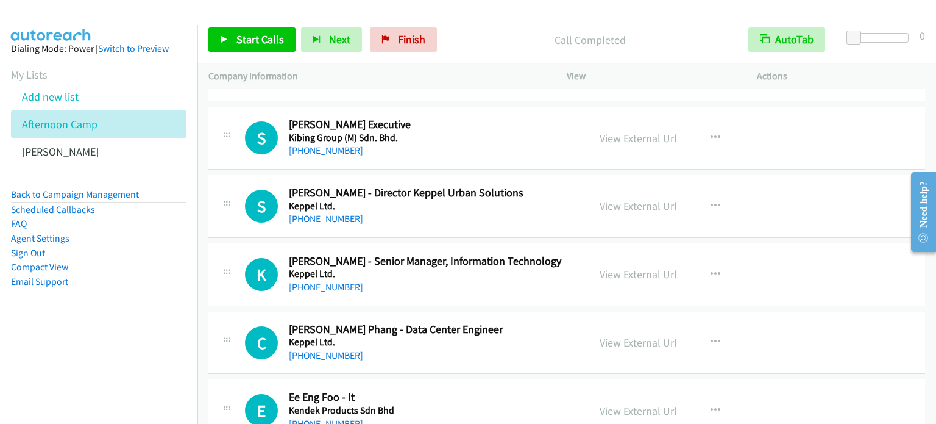
click at [653, 267] on link "View External Url" at bounding box center [638, 274] width 77 height 14
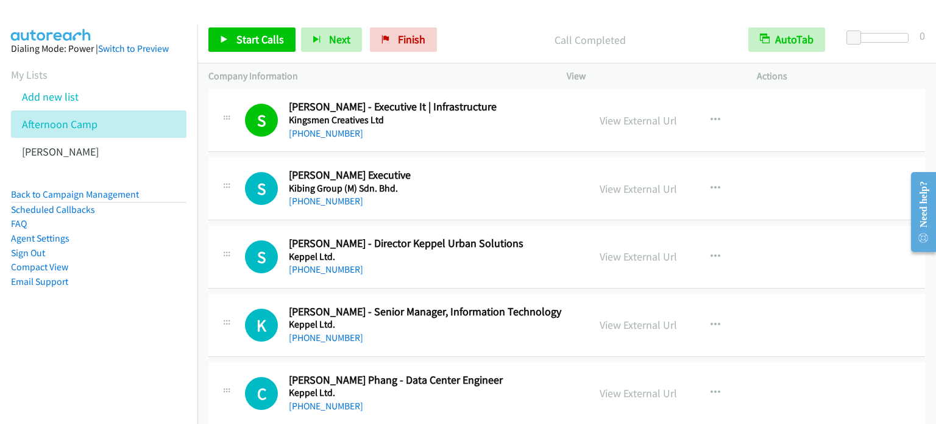
scroll to position [6932, 0]
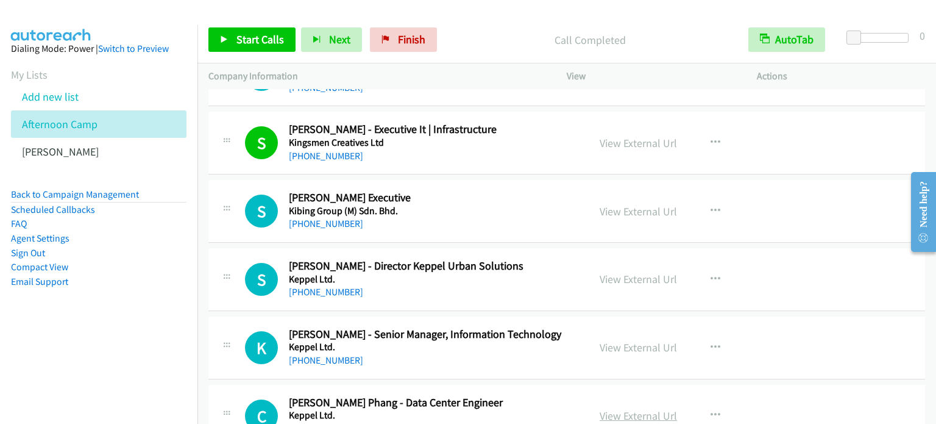
click at [654, 408] on link "View External Url" at bounding box center [638, 415] width 77 height 14
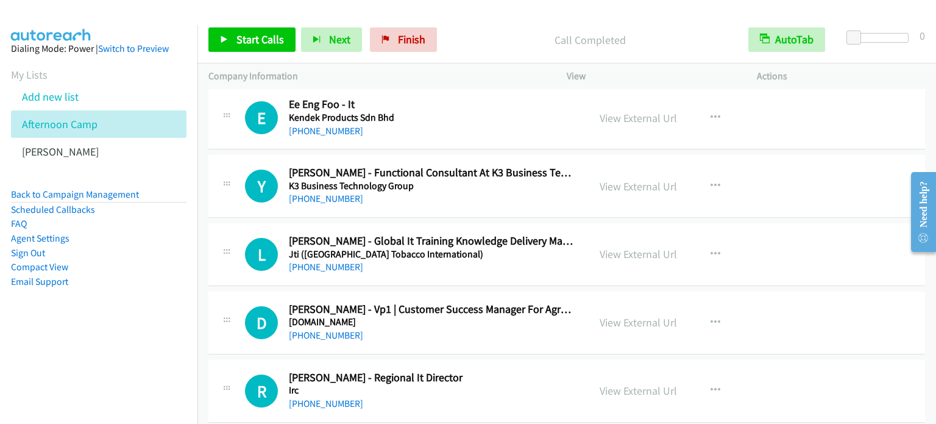
scroll to position [7322, 0]
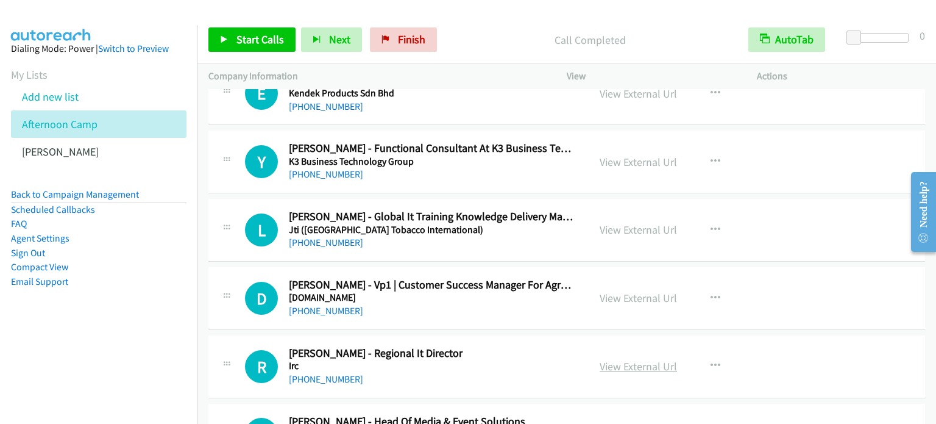
click at [647, 359] on link "View External Url" at bounding box center [638, 366] width 77 height 14
click at [618, 222] on link "View External Url" at bounding box center [638, 229] width 77 height 14
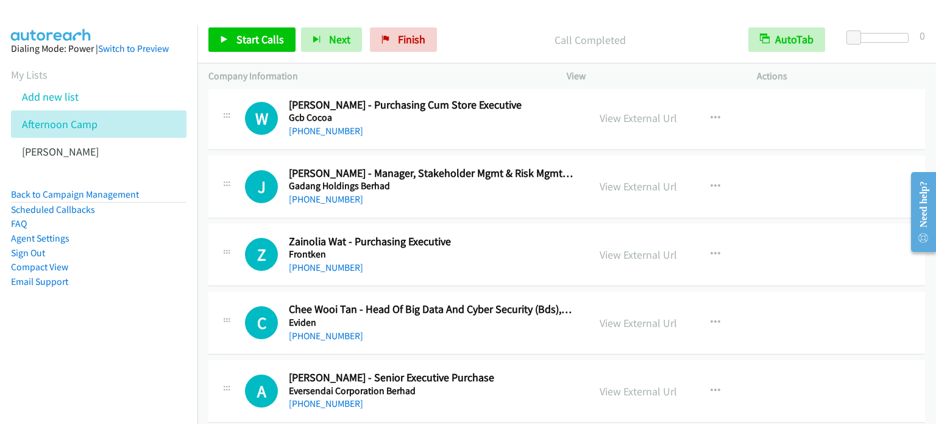
scroll to position [7867, 0]
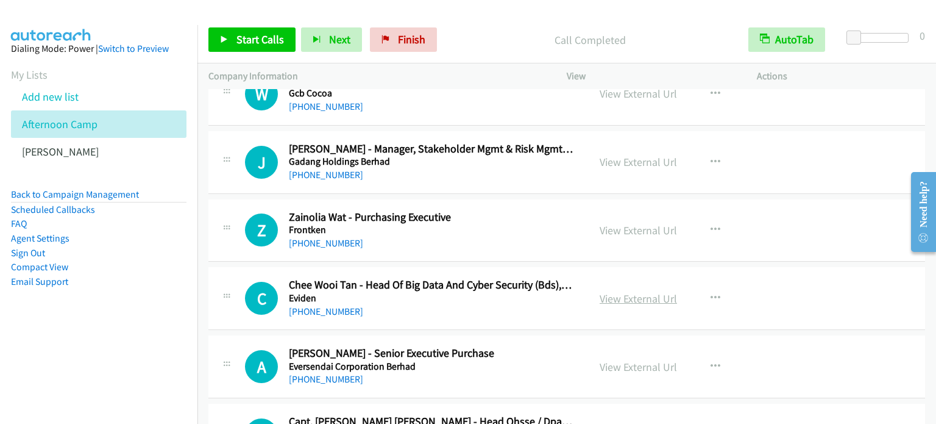
click at [628, 291] on link "View External Url" at bounding box center [638, 298] width 77 height 14
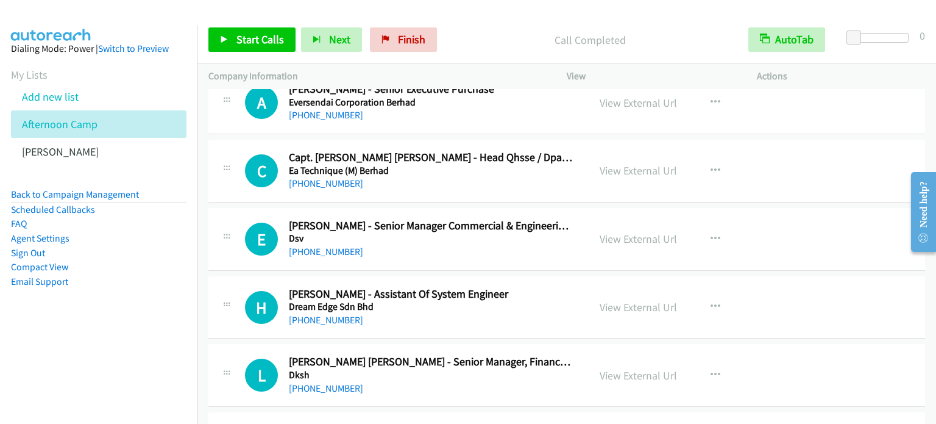
scroll to position [8135, 0]
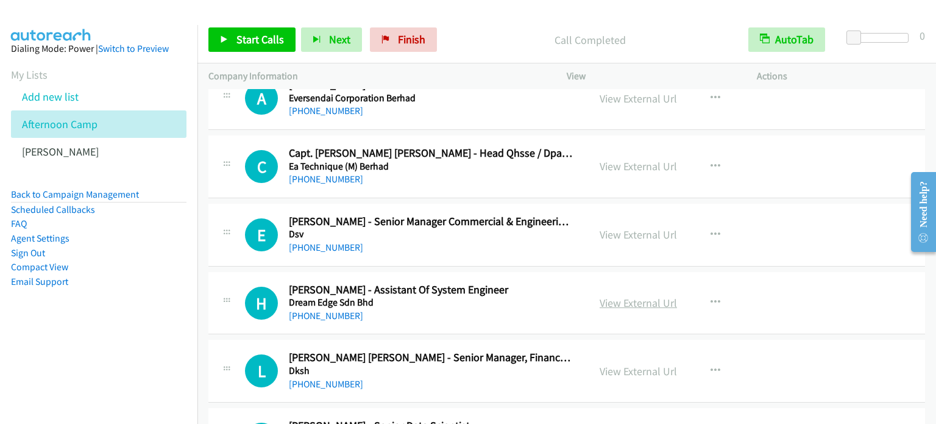
click at [634, 296] on link "View External Url" at bounding box center [638, 303] width 77 height 14
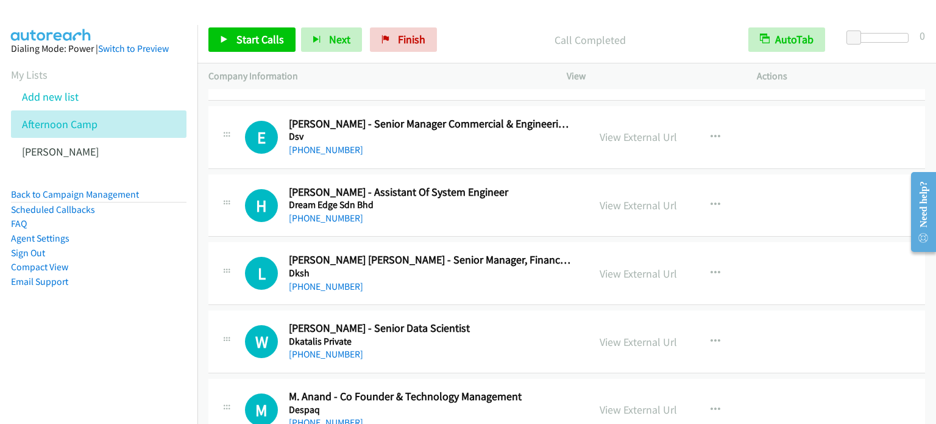
scroll to position [8257, 0]
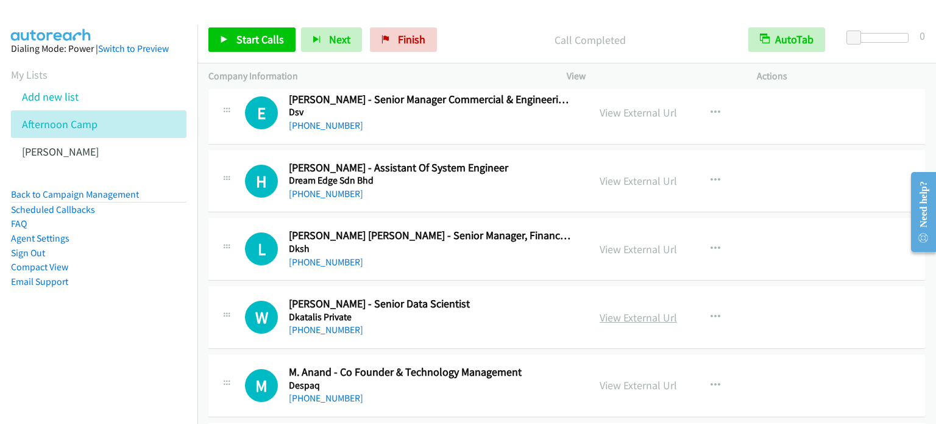
click at [645, 310] on link "View External Url" at bounding box center [638, 317] width 77 height 14
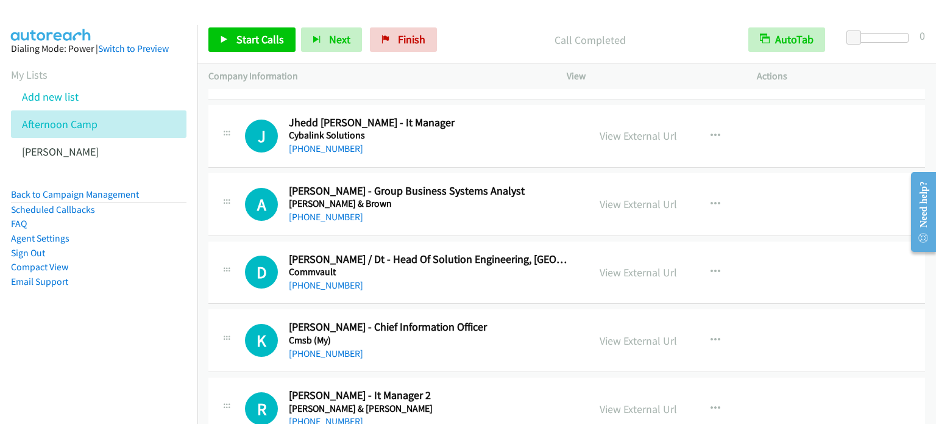
scroll to position [8940, 0]
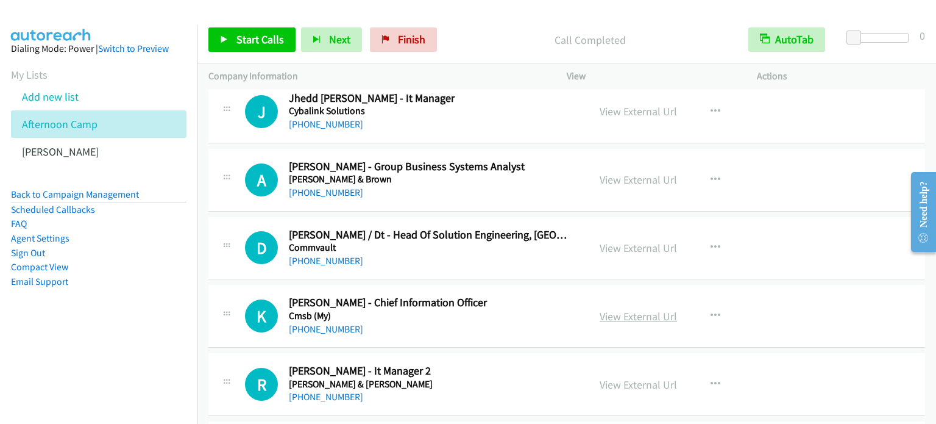
click at [663, 309] on link "View External Url" at bounding box center [638, 316] width 77 height 14
click at [617, 241] on link "View External Url" at bounding box center [638, 248] width 77 height 14
click at [602, 173] on link "View External Url" at bounding box center [638, 180] width 77 height 14
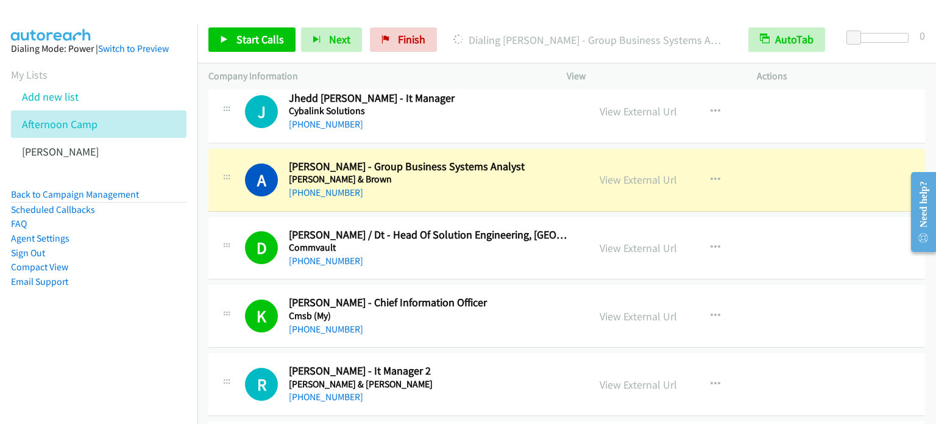
scroll to position [8696, 0]
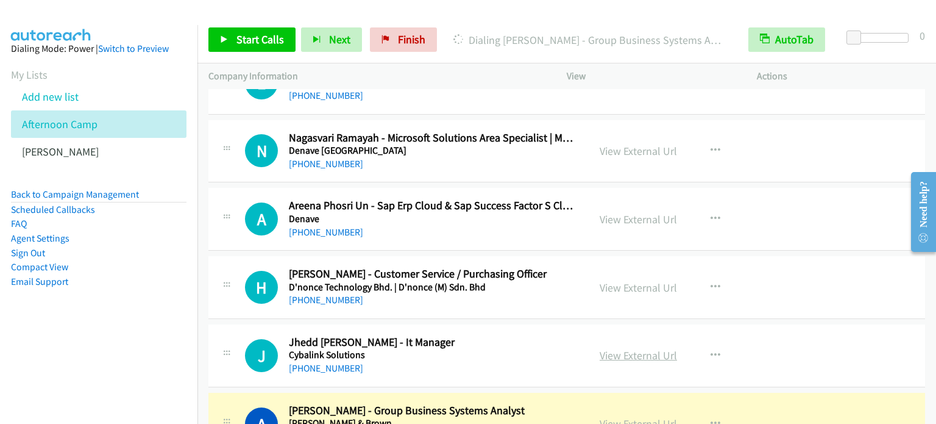
click at [651, 348] on link "View External Url" at bounding box center [638, 355] width 77 height 14
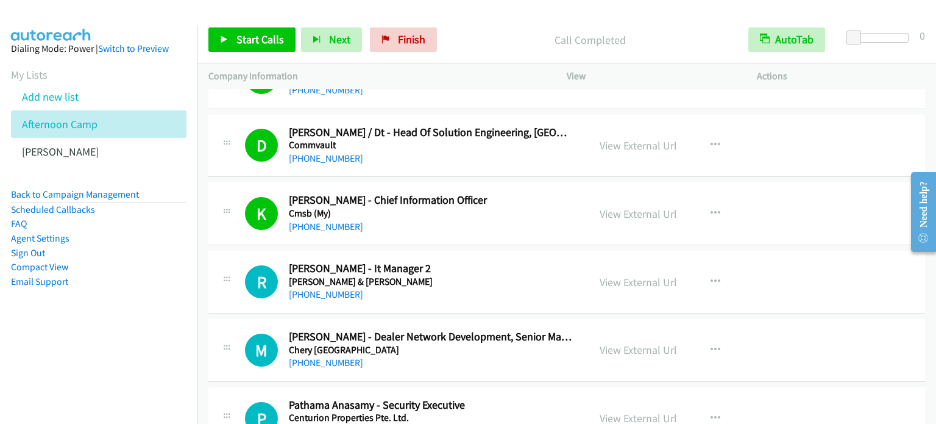
scroll to position [9061, 0]
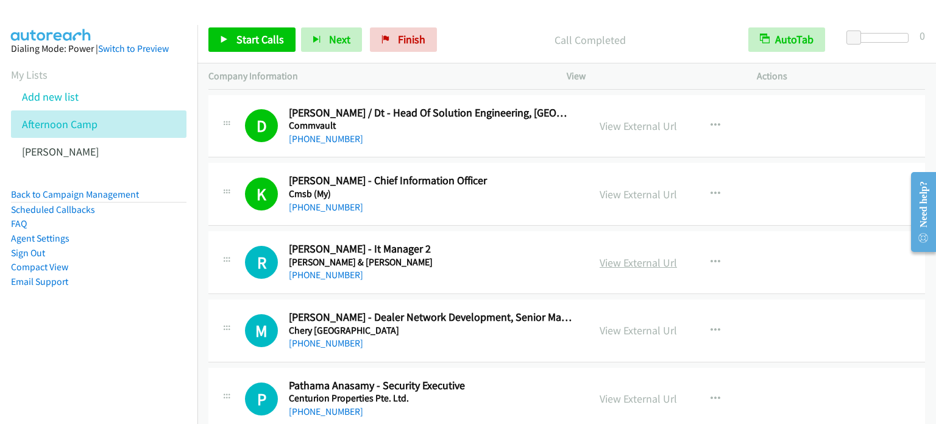
click at [650, 255] on link "View External Url" at bounding box center [638, 262] width 77 height 14
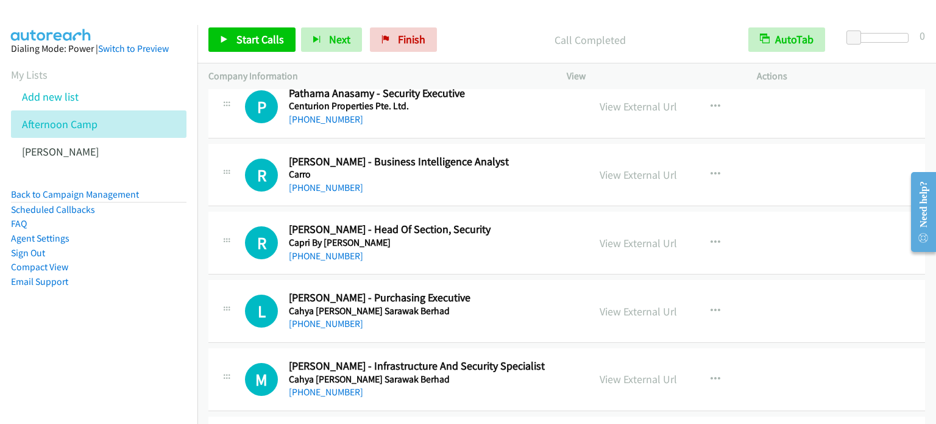
scroll to position [9354, 0]
click at [648, 371] on link "View External Url" at bounding box center [638, 378] width 77 height 14
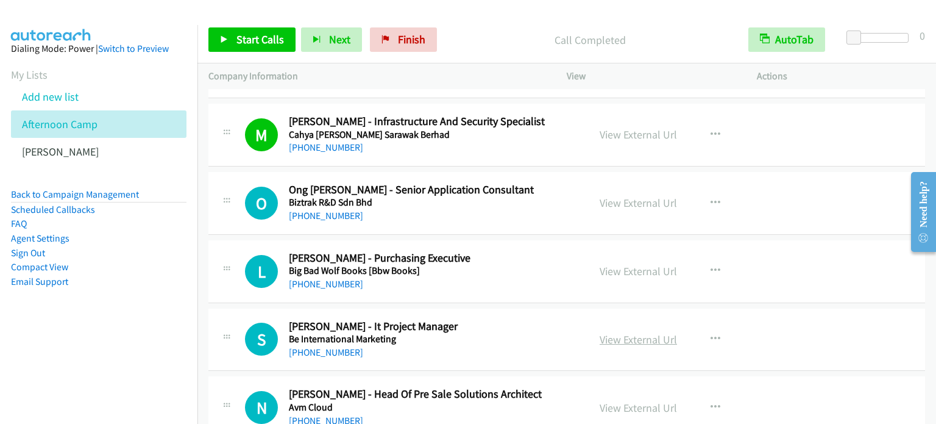
click at [646, 332] on link "View External Url" at bounding box center [638, 339] width 77 height 14
click at [637, 196] on link "View External Url" at bounding box center [638, 203] width 77 height 14
